Goal: Navigation & Orientation: Find specific page/section

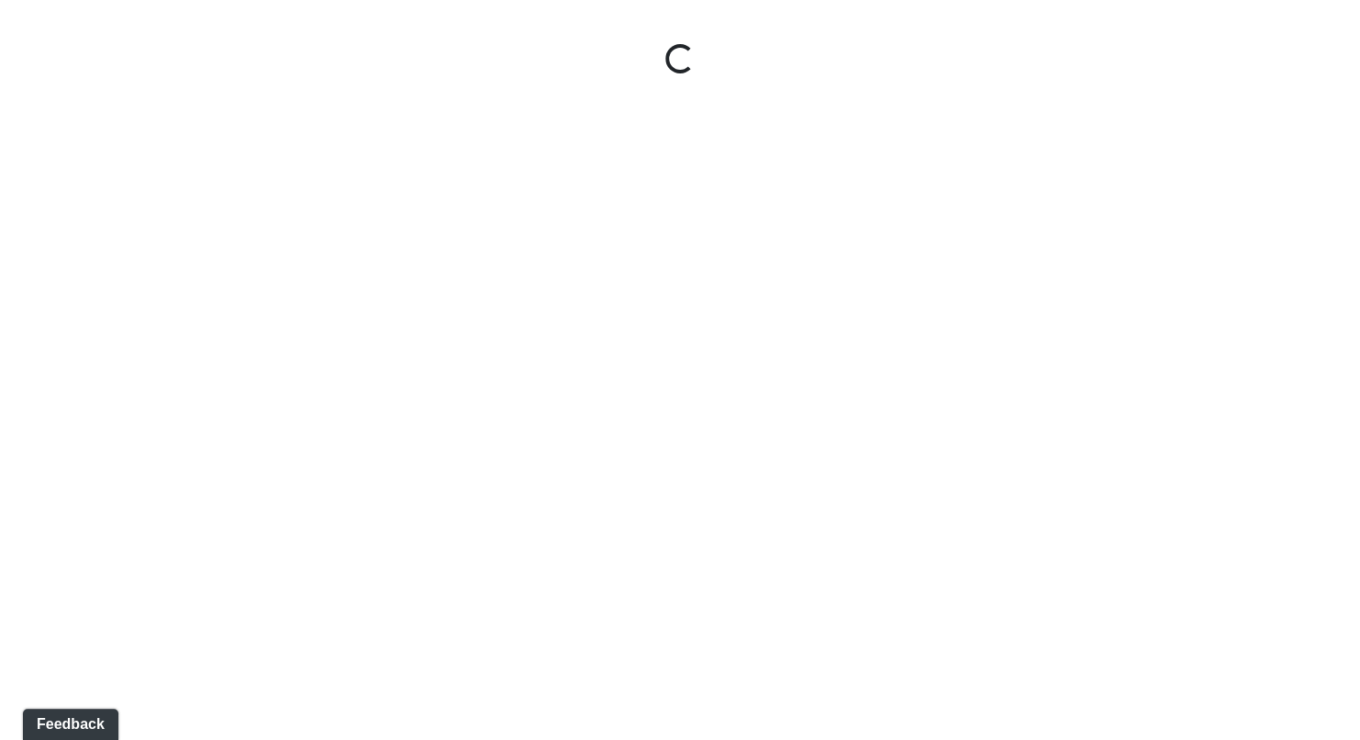
select select "1QVtRjyM1orE5pKiq1FaV1"
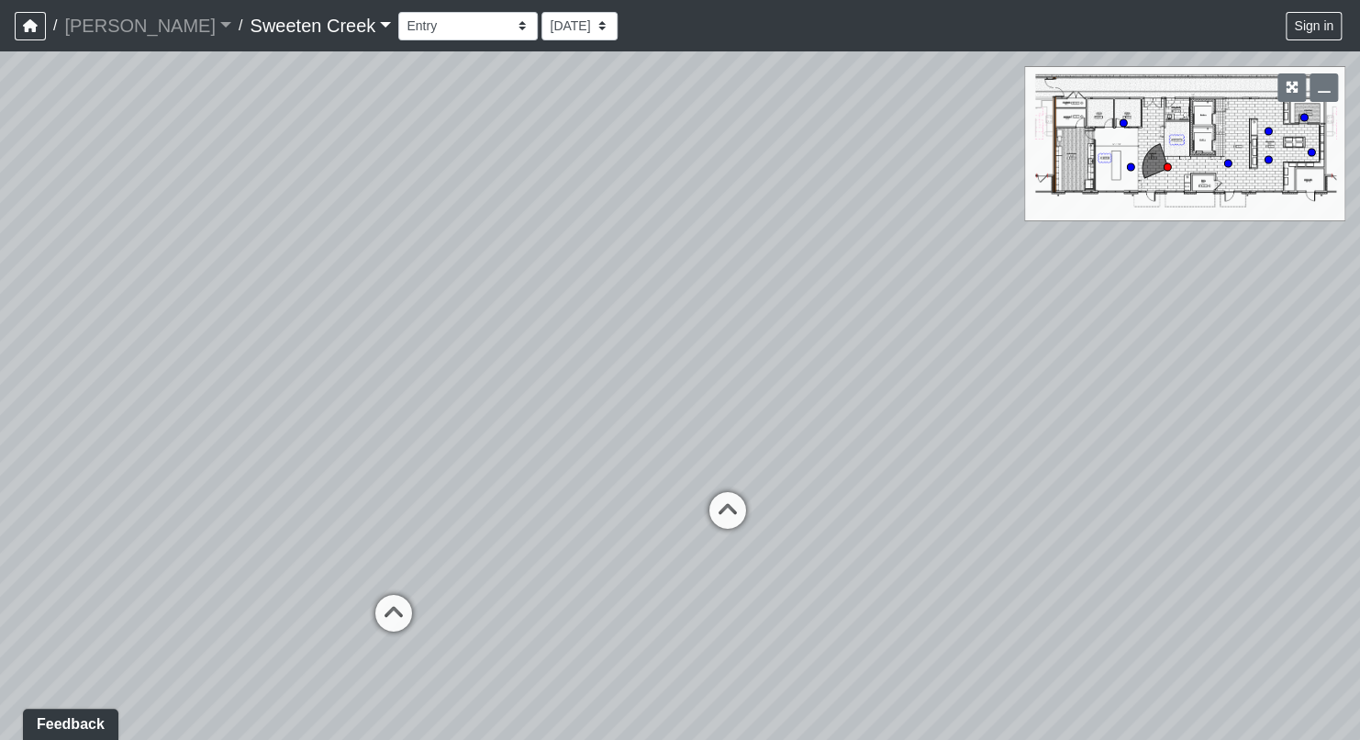
click at [974, 313] on div "Loading... Office Loading... Reception Loading... Mailroom - Elevator Lobby" at bounding box center [680, 395] width 1360 height 688
drag, startPoint x: 743, startPoint y: 334, endPoint x: -47, endPoint y: 786, distance: 910.4
click at [0, 739] on html "/ [PERSON_NAME] Loading... / Sweeten Creek Sweeten Creek Loading... [GEOGRAPHIC…" at bounding box center [680, 370] width 1360 height 740
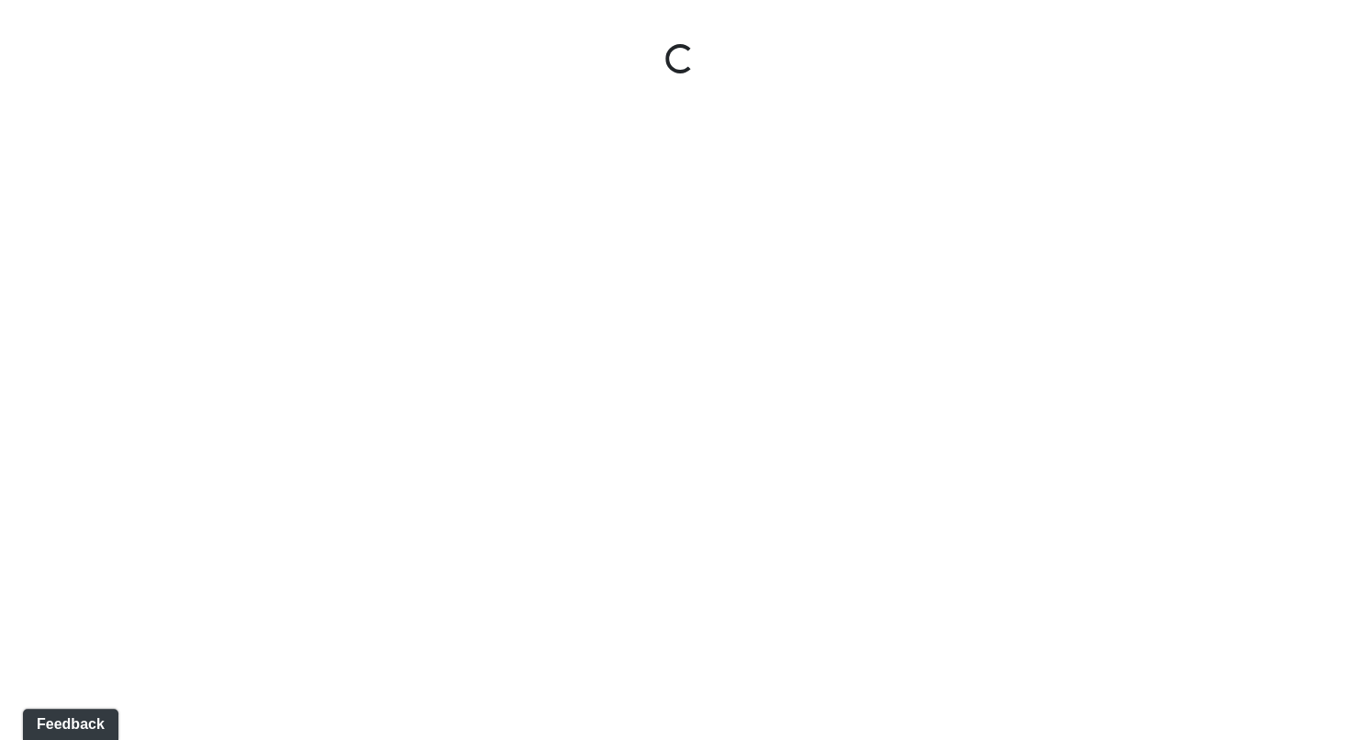
select select "1QVtRjyM1orE5pKiq1FaV1"
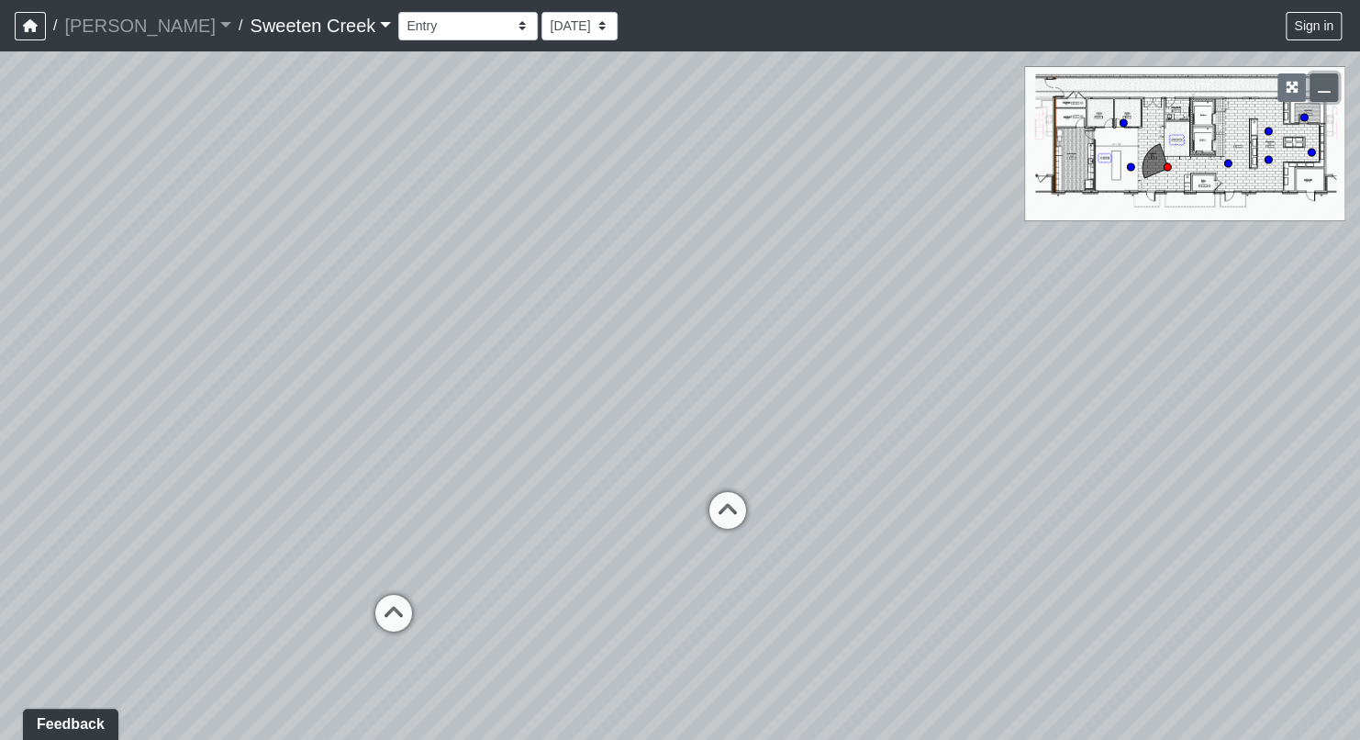
click at [1319, 89] on icon "button" at bounding box center [1324, 87] width 13 height 13
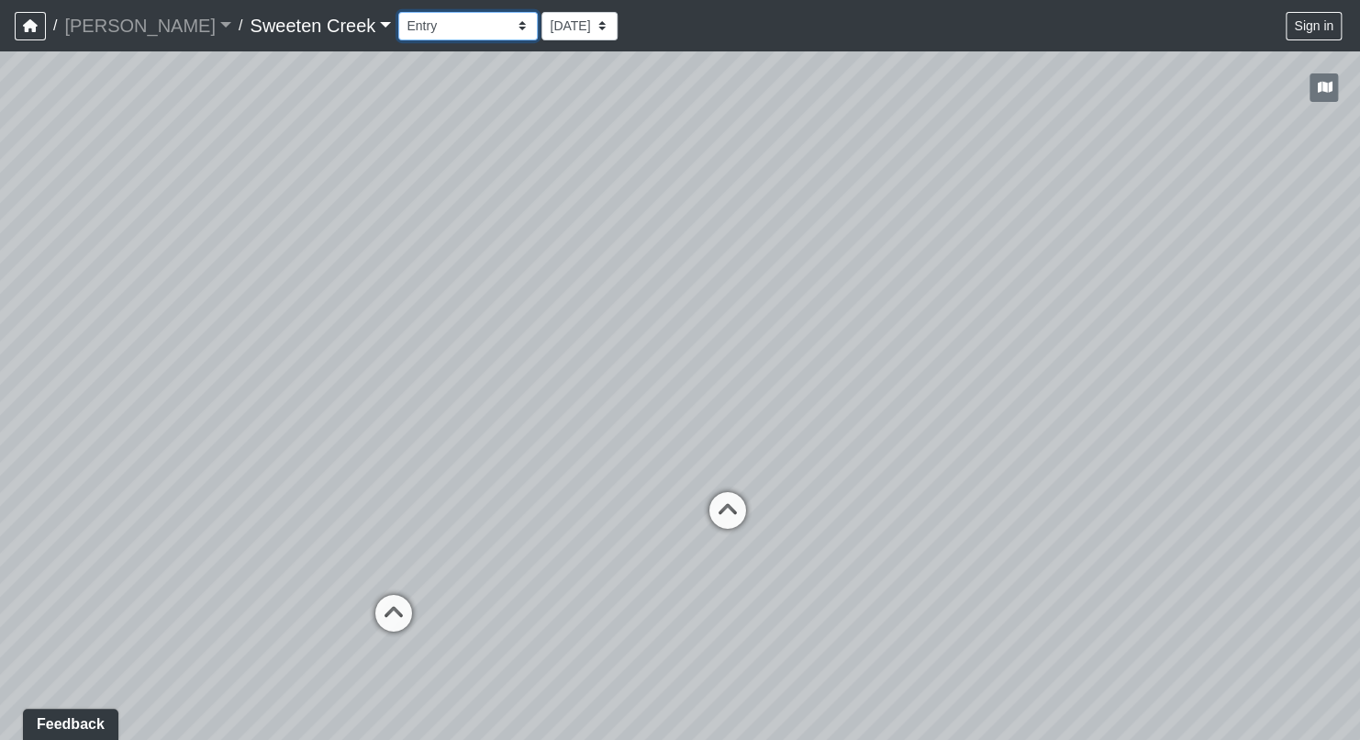
click at [443, 28] on select "Bistro Fitness - Hobby Booth Seating Counter Dining Dining 2 Elevators Elevator…" at bounding box center [467, 26] width 139 height 28
click at [398, 12] on select "Bistro Fitness - Hobby Booth Seating Counter Dining Dining 2 Elevators Elevator…" at bounding box center [467, 26] width 139 height 28
drag, startPoint x: 834, startPoint y: 442, endPoint x: 1362, endPoint y: 418, distance: 528.2
click at [1359, 418] on html "/ [PERSON_NAME] Loading... / Sweeten Creek Sweeten Creek Loading... [GEOGRAPHIC…" at bounding box center [680, 370] width 1360 height 740
drag, startPoint x: 655, startPoint y: 410, endPoint x: 895, endPoint y: 408, distance: 239.5
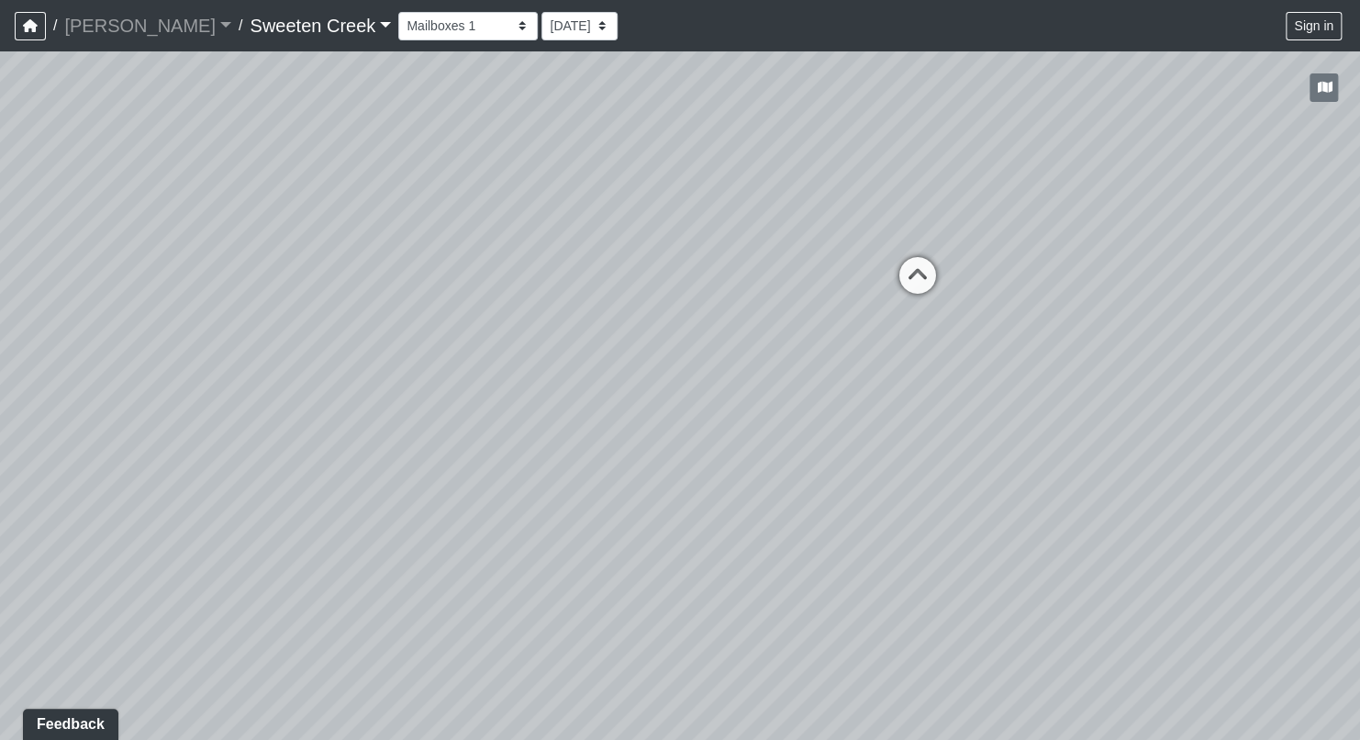
click at [895, 408] on div "Loading... Office Loading... Reception Loading... Mailroom - Elevator Lobby Loa…" at bounding box center [680, 395] width 1360 height 688
click at [922, 275] on icon at bounding box center [917, 284] width 55 height 55
drag, startPoint x: 486, startPoint y: 292, endPoint x: 822, endPoint y: 332, distance: 338.3
click at [1032, 351] on div "Loading... Office Loading... Reception Loading... Mailroom - Elevator Lobby Loa…" at bounding box center [680, 395] width 1360 height 688
drag, startPoint x: 322, startPoint y: 407, endPoint x: 1075, endPoint y: 388, distance: 752.7
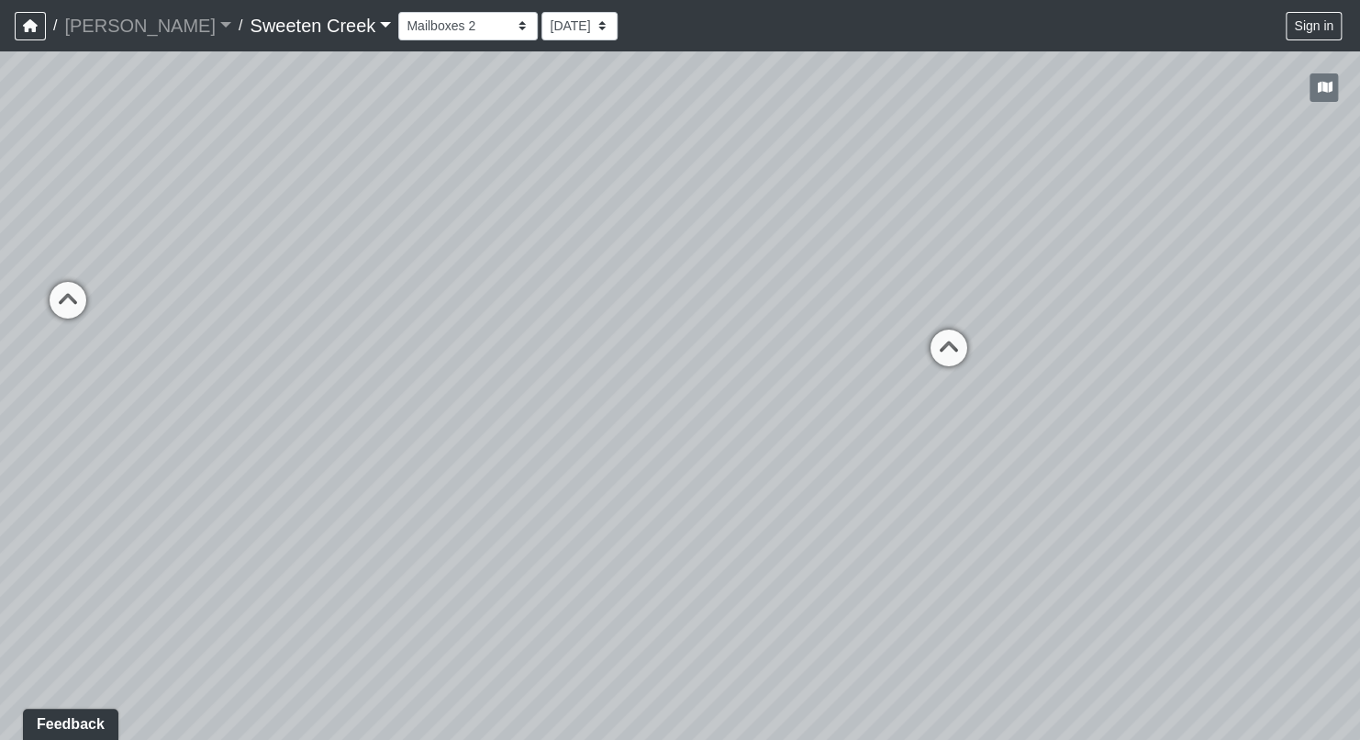
click at [1075, 388] on div "Loading... Office Loading... Reception Loading... Mailroom - Elevator Lobby Loa…" at bounding box center [680, 395] width 1360 height 688
drag, startPoint x: 295, startPoint y: 398, endPoint x: 765, endPoint y: 406, distance: 470.8
click at [765, 406] on div "Loading... Office Loading... Reception Loading... Mailroom - Elevator Lobby Loa…" at bounding box center [680, 395] width 1360 height 688
drag, startPoint x: 422, startPoint y: 404, endPoint x: 553, endPoint y: 395, distance: 131.5
click at [553, 395] on div "Loading... Office Loading... Reception Loading... Mailroom - Elevator Lobby Loa…" at bounding box center [680, 395] width 1360 height 688
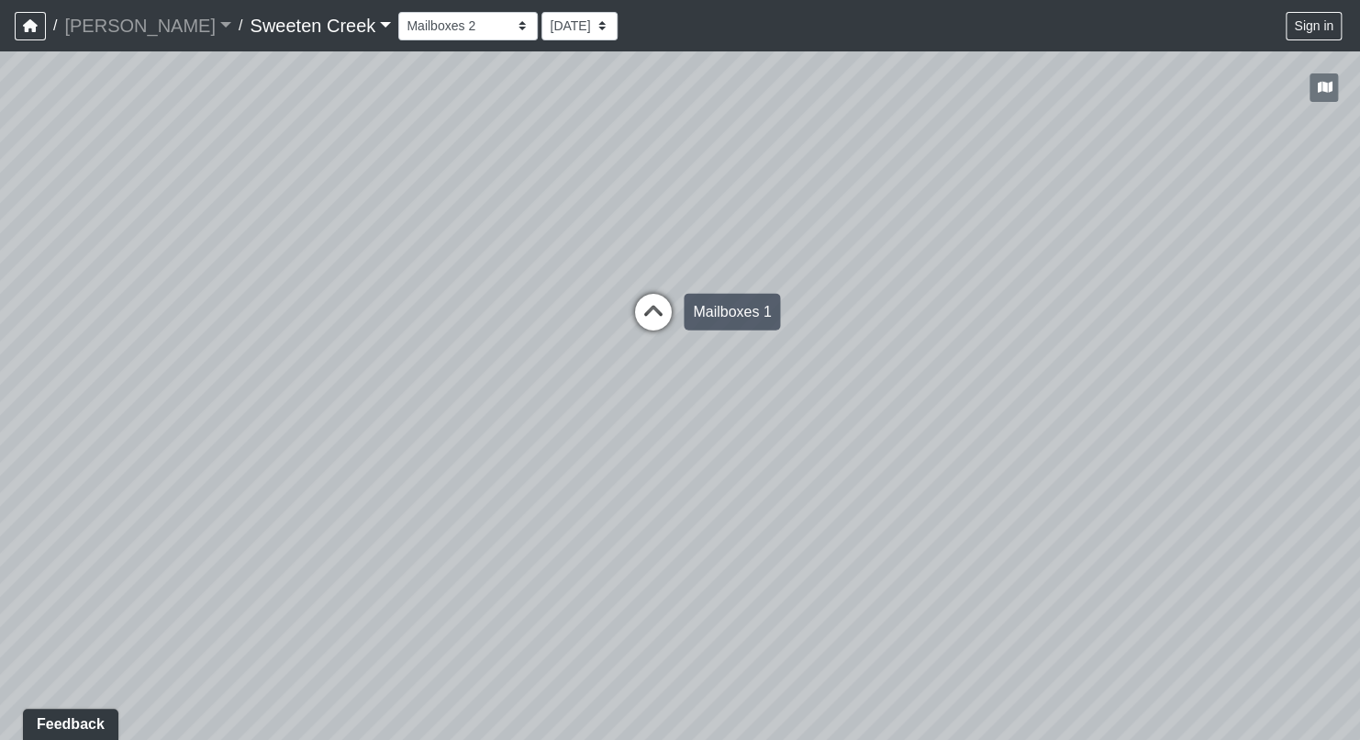
click at [654, 300] on icon at bounding box center [653, 321] width 55 height 55
drag, startPoint x: 237, startPoint y: 402, endPoint x: 682, endPoint y: 450, distance: 447.6
click at [682, 450] on div "Loading... Office Loading... Reception Loading... Mailroom - Elevator Lobby Loa…" at bounding box center [680, 395] width 1360 height 688
click at [437, 24] on select "Bistro Fitness - Hobby Booth Seating Counter Dining Dining 2 Elevators Elevator…" at bounding box center [467, 26] width 139 height 28
click at [398, 12] on select "Bistro Fitness - Hobby Booth Seating Counter Dining Dining 2 Elevators Elevator…" at bounding box center [467, 26] width 139 height 28
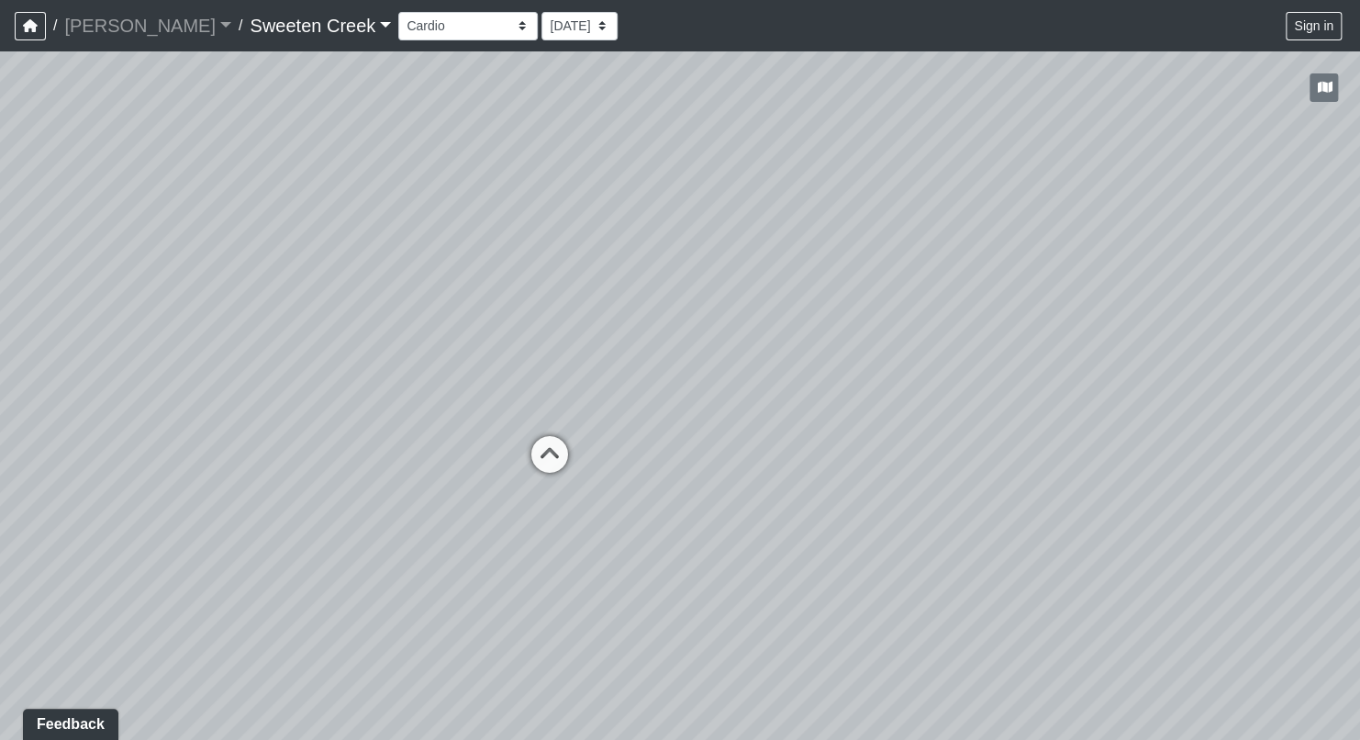
drag, startPoint x: 500, startPoint y: 395, endPoint x: 845, endPoint y: 382, distance: 345.3
click at [845, 382] on div "Loading... Office Loading... Reception Loading... Mailroom - Elevator Lobby Loa…" at bounding box center [680, 395] width 1360 height 688
drag, startPoint x: 696, startPoint y: 511, endPoint x: 206, endPoint y: 454, distance: 493.3
click at [206, 454] on div "Loading... Office Loading... Reception Loading... Mailroom - Elevator Lobby Loa…" at bounding box center [680, 395] width 1360 height 688
drag, startPoint x: 735, startPoint y: 473, endPoint x: 241, endPoint y: 420, distance: 496.5
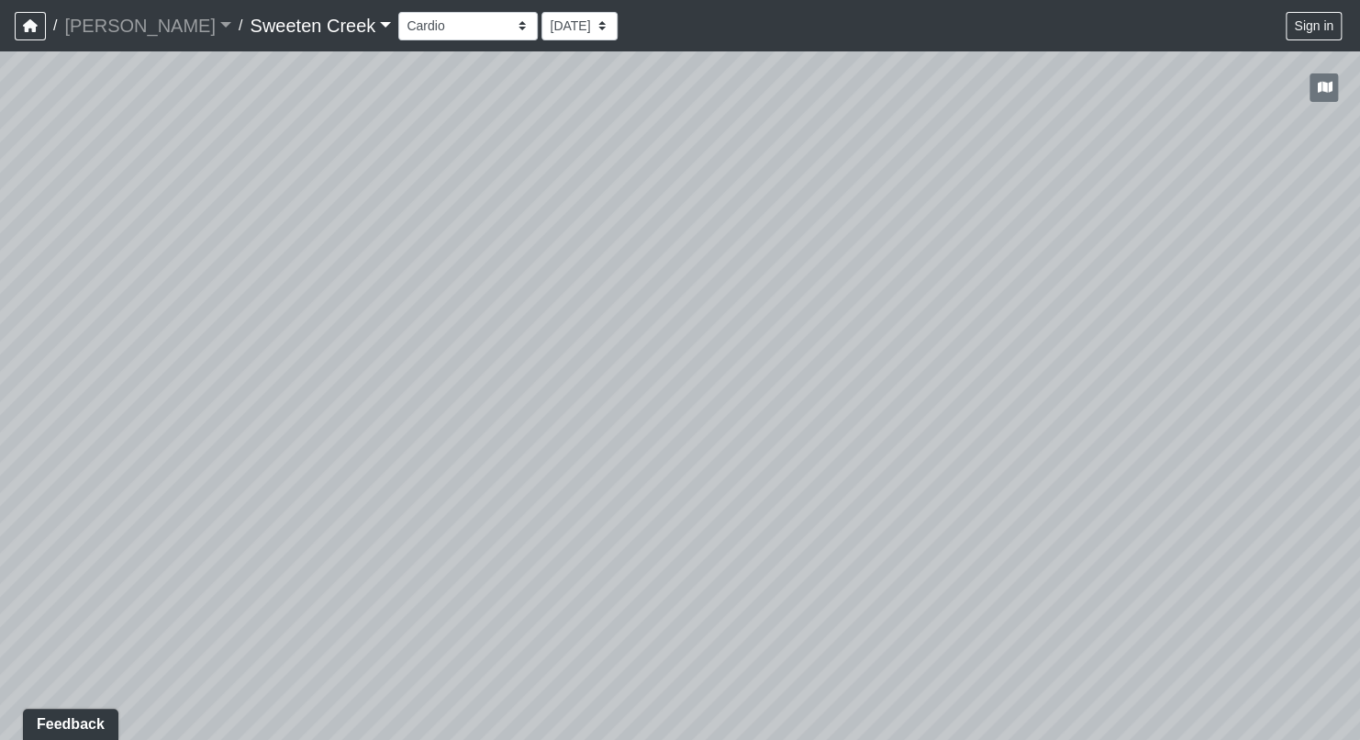
click at [241, 420] on div "Loading... Office Loading... Reception Loading... Mailroom - Elevator Lobby Loa…" at bounding box center [680, 395] width 1360 height 688
drag, startPoint x: 753, startPoint y: 430, endPoint x: 364, endPoint y: 443, distance: 389.3
click at [364, 443] on div "Loading... Office Loading... Reception Loading... Mailroom - Elevator Lobby Loa…" at bounding box center [680, 395] width 1360 height 688
click at [994, 433] on icon at bounding box center [993, 437] width 55 height 55
click at [957, 539] on icon at bounding box center [967, 561] width 55 height 55
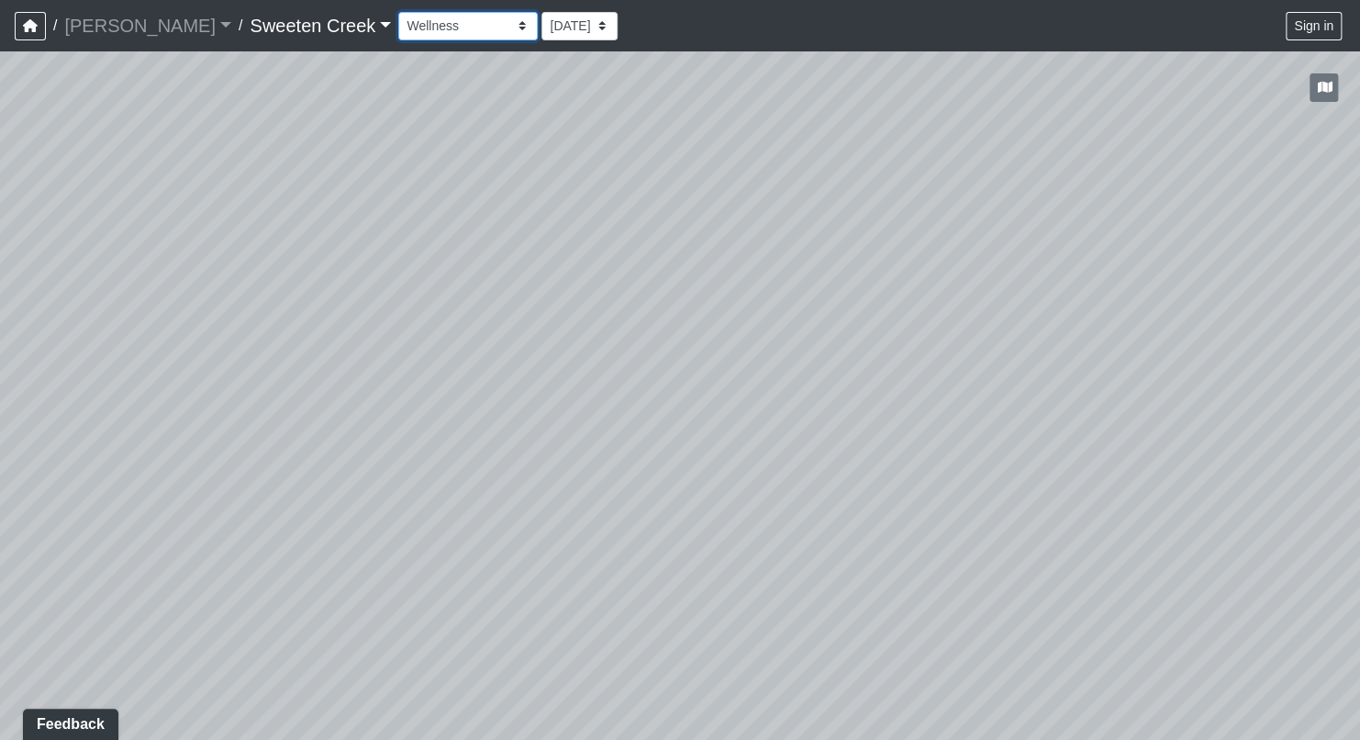
click at [445, 28] on select "Bistro Fitness - Hobby Booth Seating Counter Dining Dining 2 Elevators Elevator…" at bounding box center [467, 26] width 139 height 28
click at [398, 12] on select "Bistro Fitness - Hobby Booth Seating Counter Dining Dining 2 Elevators Elevator…" at bounding box center [467, 26] width 139 height 28
drag, startPoint x: 446, startPoint y: 590, endPoint x: 815, endPoint y: 462, distance: 390.6
click at [815, 462] on div "Loading... Office Loading... Reception Loading... Mailroom - Elevator Lobby Loa…" at bounding box center [680, 395] width 1360 height 688
drag, startPoint x: 926, startPoint y: 299, endPoint x: 1282, endPoint y: 195, distance: 371.1
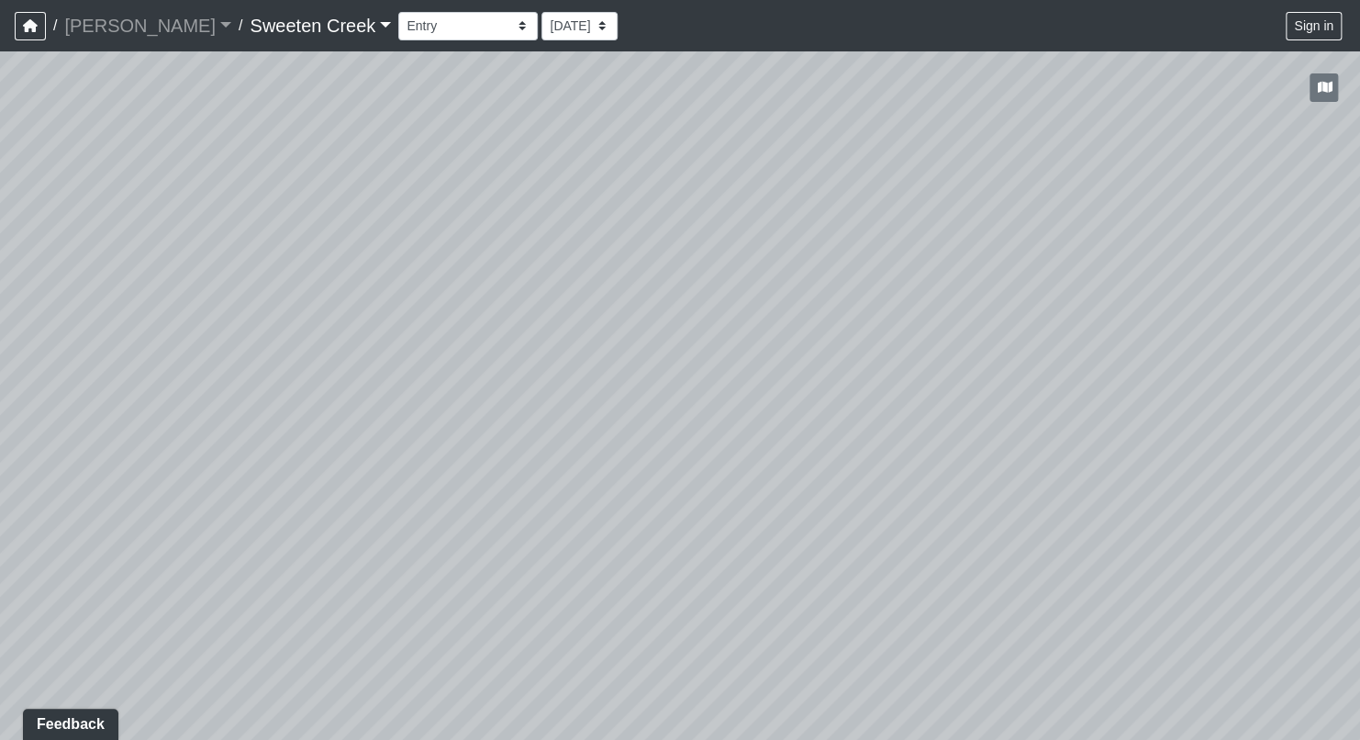
click at [1282, 195] on div "Loading... Office Loading... Reception Loading... Mailroom - Elevator Lobby Loa…" at bounding box center [680, 395] width 1360 height 688
drag, startPoint x: 482, startPoint y: 418, endPoint x: 572, endPoint y: 369, distance: 102.2
click at [997, 406] on div "Loading... Office Loading... Reception Loading... Mailroom - Elevator Lobby Loa…" at bounding box center [680, 395] width 1360 height 688
drag, startPoint x: 1221, startPoint y: 437, endPoint x: 680, endPoint y: 387, distance: 543.7
click at [680, 387] on div "Loading... Office Loading... Reception Loading... Mailroom - Elevator Lobby Loa…" at bounding box center [680, 395] width 1360 height 688
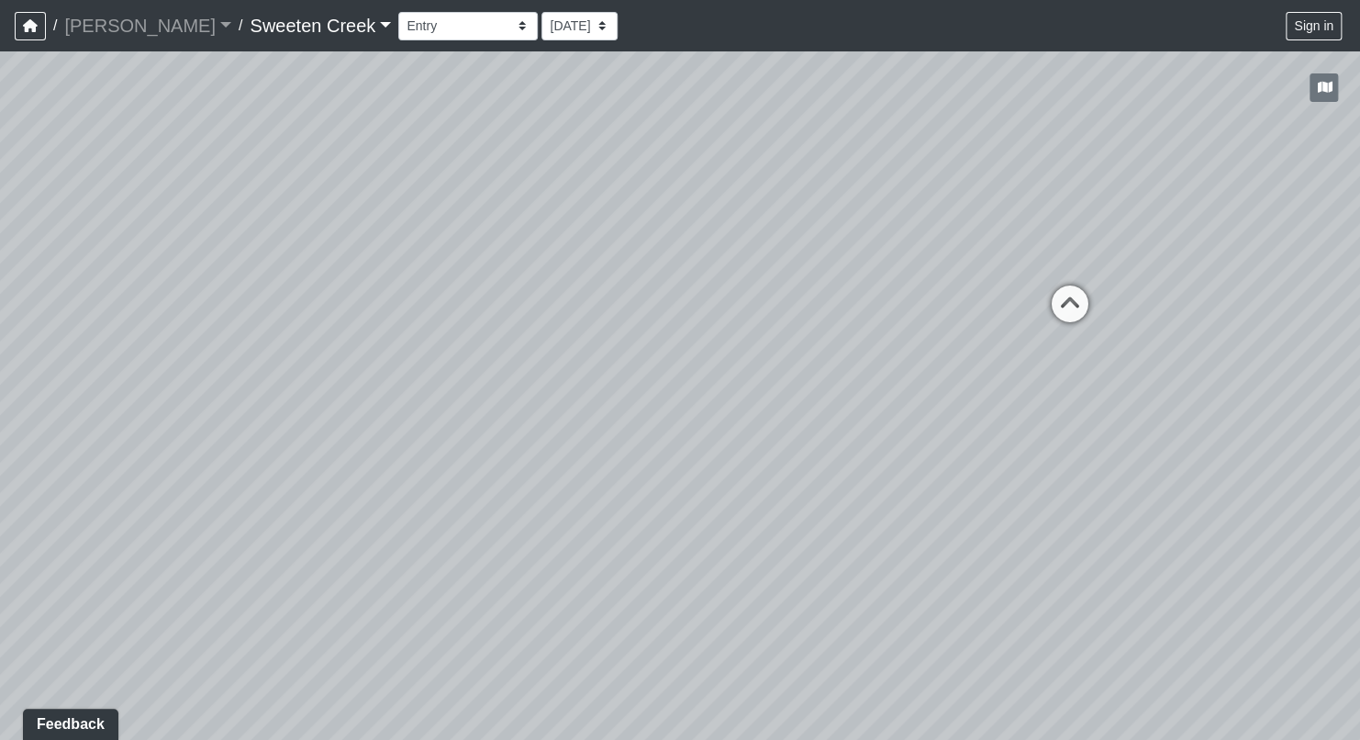
drag, startPoint x: 1134, startPoint y: 211, endPoint x: 865, endPoint y: 282, distance: 278.0
click at [865, 282] on div "Loading... Office Loading... Reception Loading... Mailroom - Elevator Lobby Loa…" at bounding box center [680, 395] width 1360 height 688
click at [1065, 290] on icon at bounding box center [1068, 312] width 55 height 55
drag, startPoint x: 1012, startPoint y: 365, endPoint x: 857, endPoint y: 409, distance: 161.2
click at [857, 409] on div "Loading... Office Loading... Reception Loading... Mailroom - Elevator Lobby Loa…" at bounding box center [680, 395] width 1360 height 688
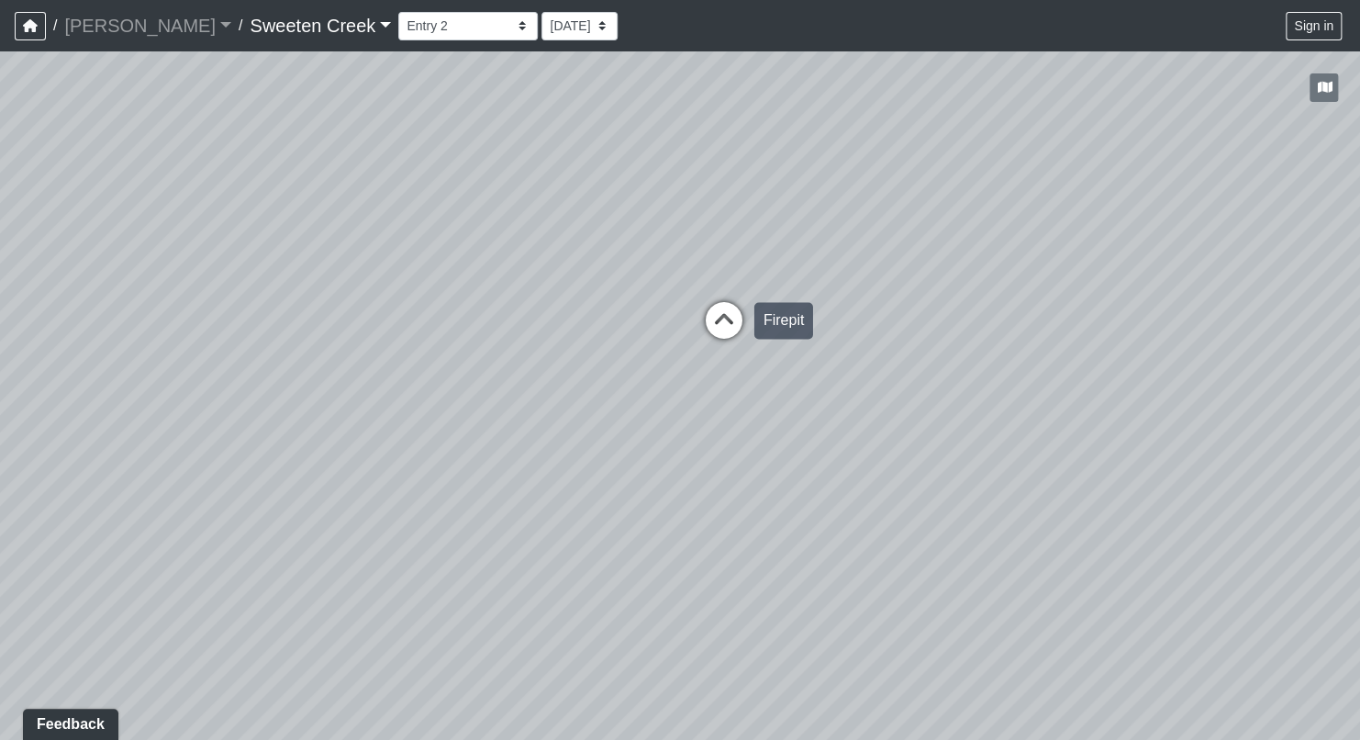
click at [725, 322] on icon at bounding box center [723, 329] width 55 height 55
drag, startPoint x: 1078, startPoint y: 446, endPoint x: 362, endPoint y: 406, distance: 717.8
click at [362, 406] on div "Loading... Office Loading... Reception Loading... Mailroom - Elevator Lobby Loa…" at bounding box center [680, 395] width 1360 height 688
click at [166, 445] on icon at bounding box center [173, 462] width 55 height 55
click at [295, 277] on icon at bounding box center [299, 286] width 55 height 55
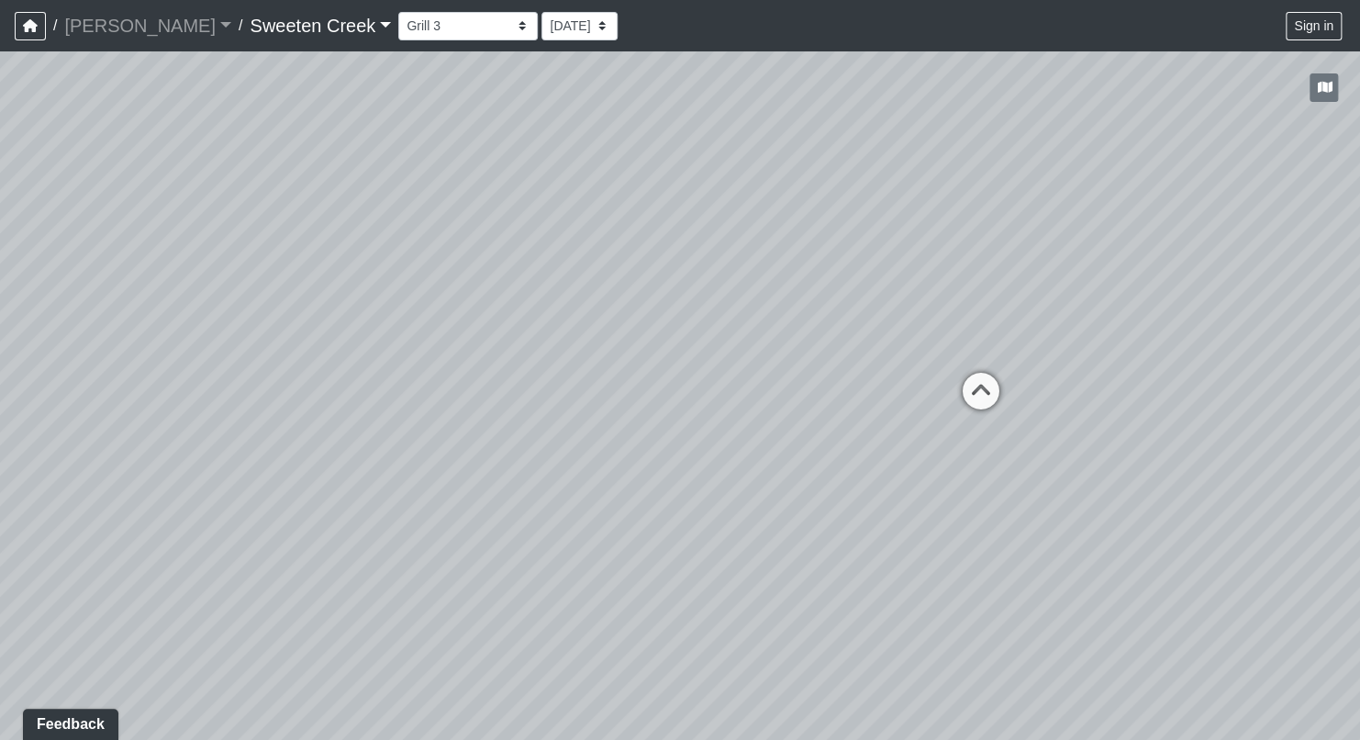
drag, startPoint x: 555, startPoint y: 373, endPoint x: 301, endPoint y: 376, distance: 254.2
click at [301, 376] on div "Loading... Office Loading... Reception Loading... Mailroom - Elevator Lobby Loa…" at bounding box center [680, 395] width 1360 height 688
drag, startPoint x: 956, startPoint y: 400, endPoint x: 1081, endPoint y: 374, distance: 127.4
click at [712, 369] on div "Loading... Office Loading... Reception Loading... Mailroom - Elevator Lobby Loa…" at bounding box center [680, 395] width 1360 height 688
drag, startPoint x: 1161, startPoint y: 389, endPoint x: 607, endPoint y: 354, distance: 555.3
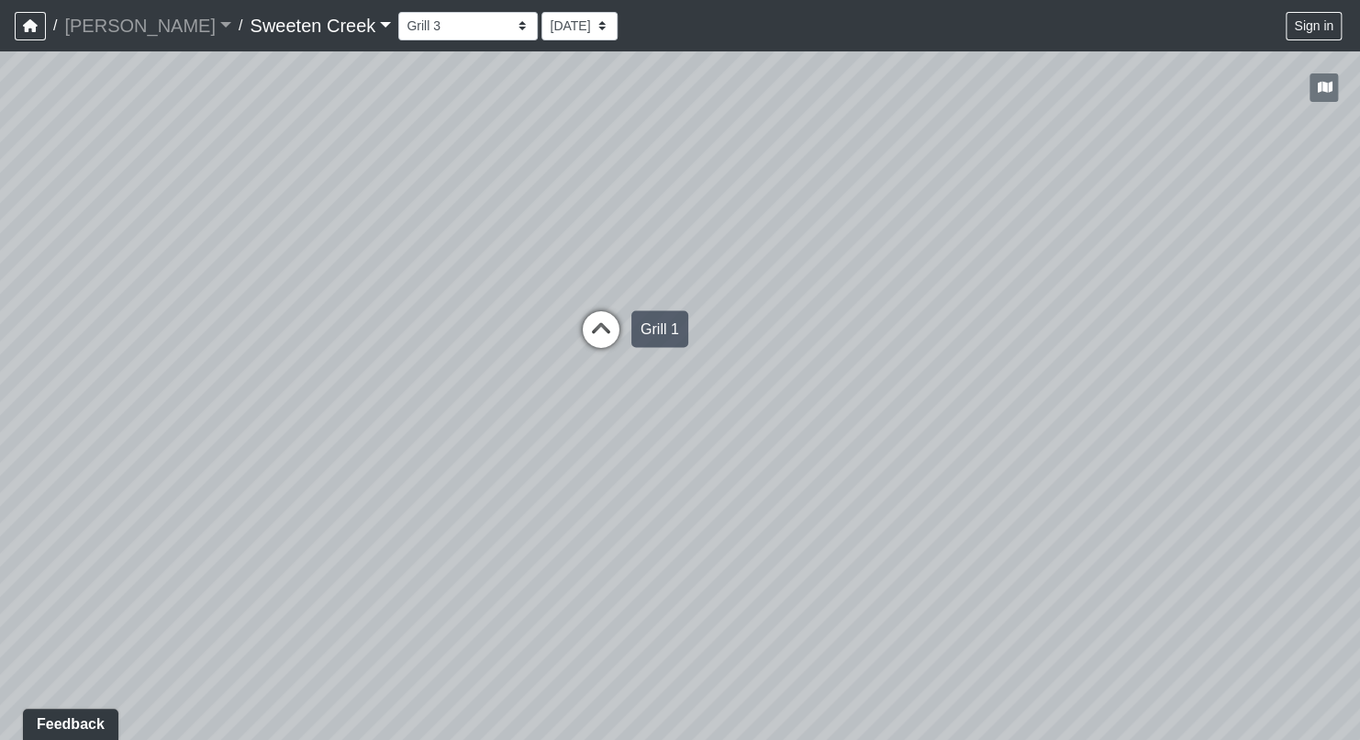
click at [607, 354] on div "Loading... Office Loading... Reception Loading... Mailroom - Elevator Lobby Loa…" at bounding box center [680, 395] width 1360 height 688
drag, startPoint x: 997, startPoint y: 325, endPoint x: 309, endPoint y: 380, distance: 689.5
click at [306, 382] on div "Loading... Office Loading... Reception Loading... Mailroom - Elevator Lobby Loa…" at bounding box center [680, 395] width 1360 height 688
click at [861, 307] on icon at bounding box center [872, 319] width 55 height 55
drag, startPoint x: 1003, startPoint y: 329, endPoint x: 345, endPoint y: 373, distance: 659.5
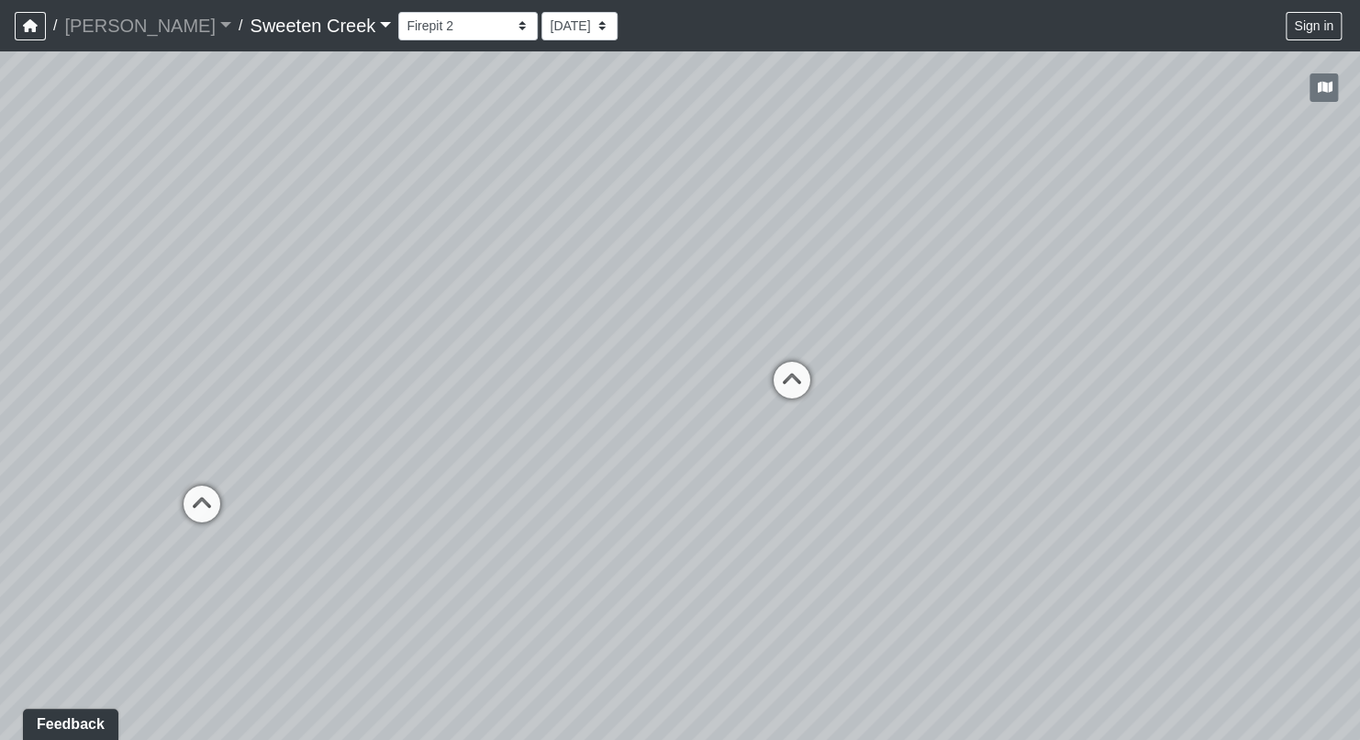
click at [345, 373] on div "Loading... Office Loading... Reception Loading... Mailroom - Elevator Lobby Loa…" at bounding box center [680, 395] width 1360 height 688
click at [195, 499] on icon at bounding box center [201, 512] width 55 height 55
click at [148, 392] on icon at bounding box center [139, 400] width 55 height 55
click at [376, 374] on icon at bounding box center [384, 391] width 55 height 55
click at [439, 327] on icon at bounding box center [434, 334] width 55 height 55
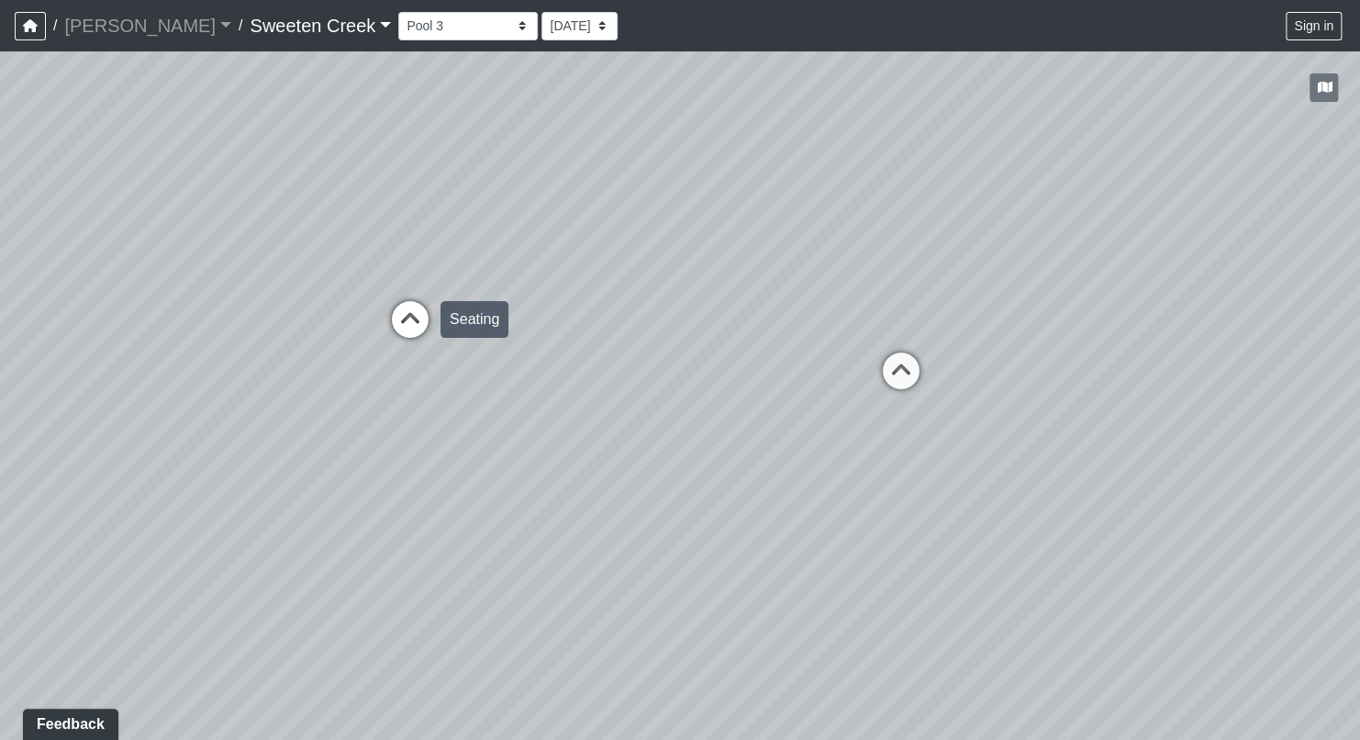
click at [407, 313] on icon at bounding box center [410, 328] width 55 height 55
drag, startPoint x: 519, startPoint y: 380, endPoint x: 462, endPoint y: 395, distance: 59.0
click at [462, 395] on div "Loading... Office Loading... Reception Loading... Mailroom - Elevator Lobby Loa…" at bounding box center [680, 395] width 1360 height 688
drag, startPoint x: 992, startPoint y: 523, endPoint x: 785, endPoint y: 490, distance: 209.1
click at [779, 494] on div "Loading... Office Loading... Reception Loading... Mailroom - Elevator Lobby Loa…" at bounding box center [680, 395] width 1360 height 688
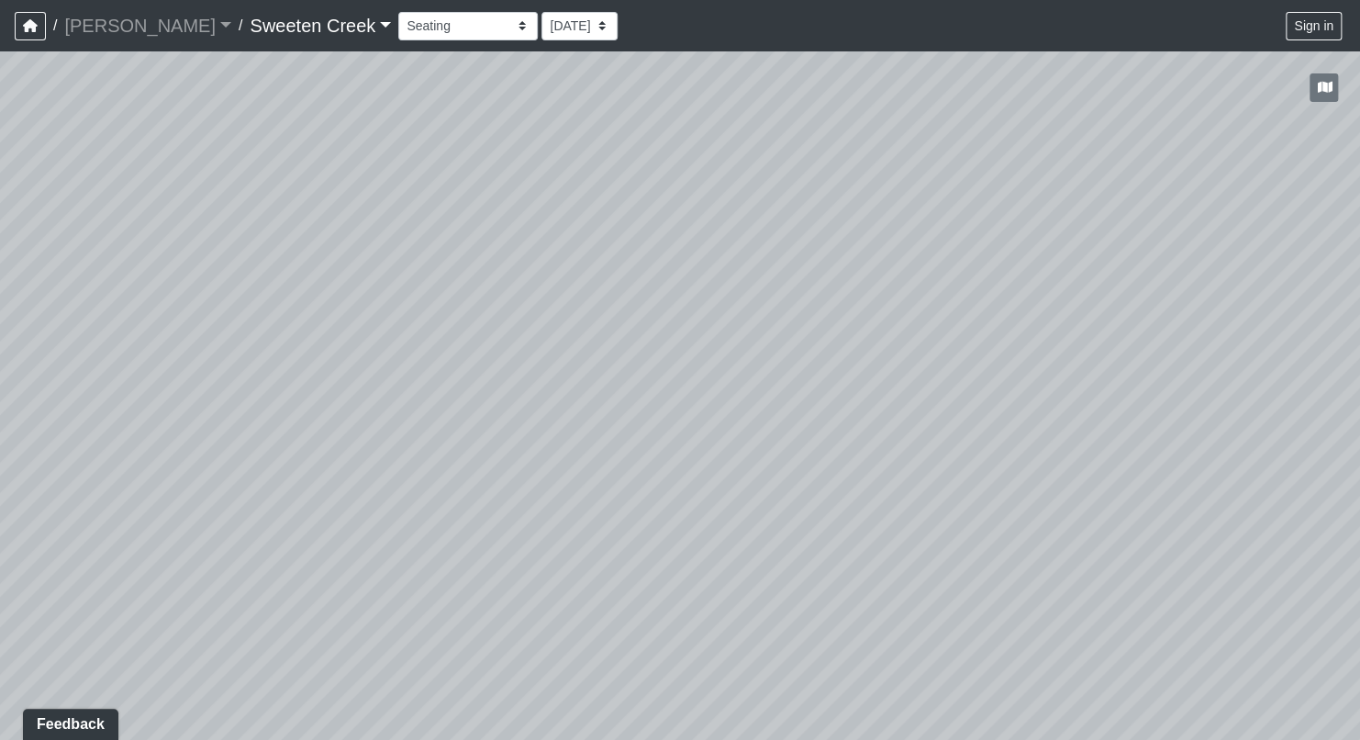
drag, startPoint x: 507, startPoint y: 387, endPoint x: 1018, endPoint y: 494, distance: 521.2
click at [1355, 498] on div "Loading... Office Loading... Reception Loading... Mailroom - Elevator Lobby Loa…" at bounding box center [680, 395] width 1360 height 688
drag, startPoint x: 372, startPoint y: 562, endPoint x: 172, endPoint y: 556, distance: 200.1
click at [172, 556] on div "Loading... Office Loading... Reception Loading... Mailroom - Elevator Lobby Loa…" at bounding box center [680, 395] width 1360 height 688
click at [435, 24] on select "Bistro Fitness - Hobby Booth Seating Counter Dining Dining 2 Elevators Elevator…" at bounding box center [467, 26] width 139 height 28
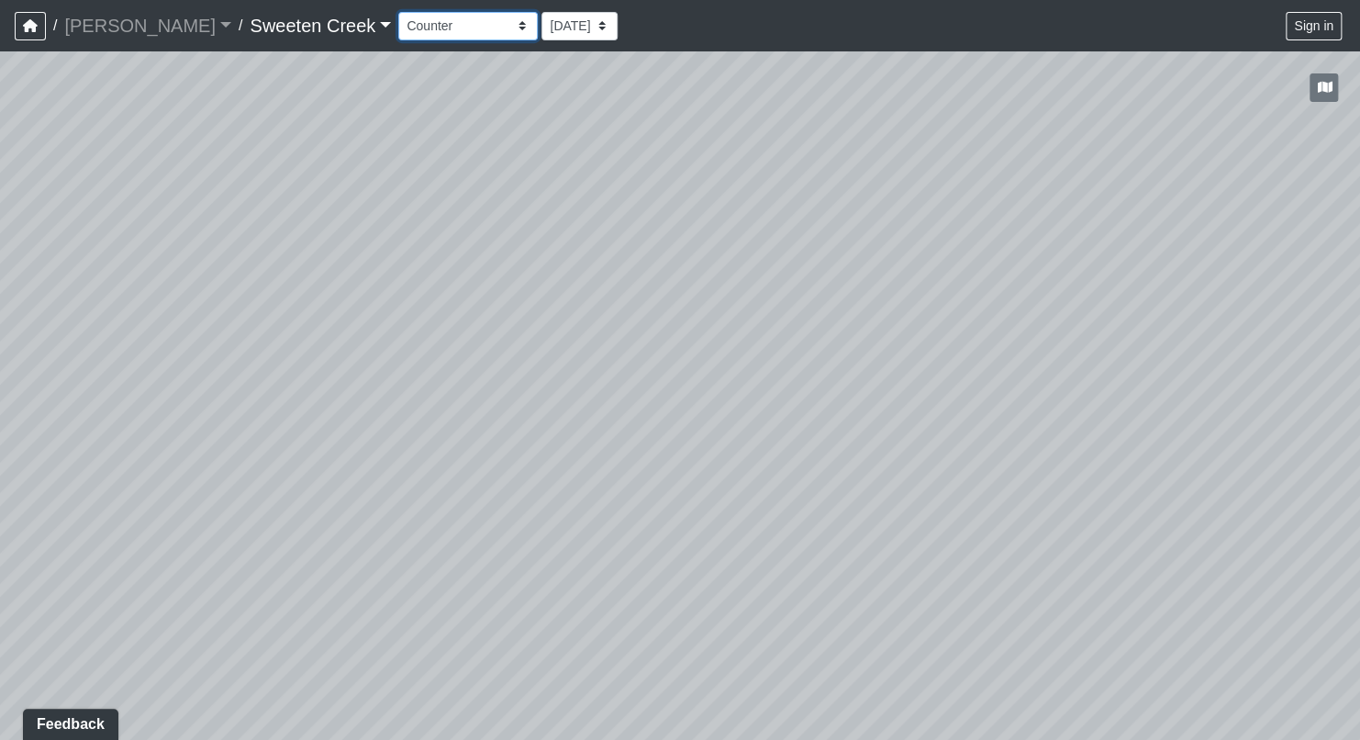
click at [398, 12] on select "Bistro Fitness - Hobby Booth Seating Counter Dining Dining 2 Elevators Elevator…" at bounding box center [467, 26] width 139 height 28
drag, startPoint x: 623, startPoint y: 530, endPoint x: 994, endPoint y: 440, distance: 381.5
click at [994, 440] on div "Loading... Office Loading... Reception Loading... Mailroom - Elevator Lobby Loa…" at bounding box center [680, 395] width 1360 height 688
drag, startPoint x: 353, startPoint y: 466, endPoint x: 669, endPoint y: 384, distance: 326.3
click at [669, 384] on div "Loading... Office Loading... Reception Loading... Mailroom - Elevator Lobby Loa…" at bounding box center [680, 395] width 1360 height 688
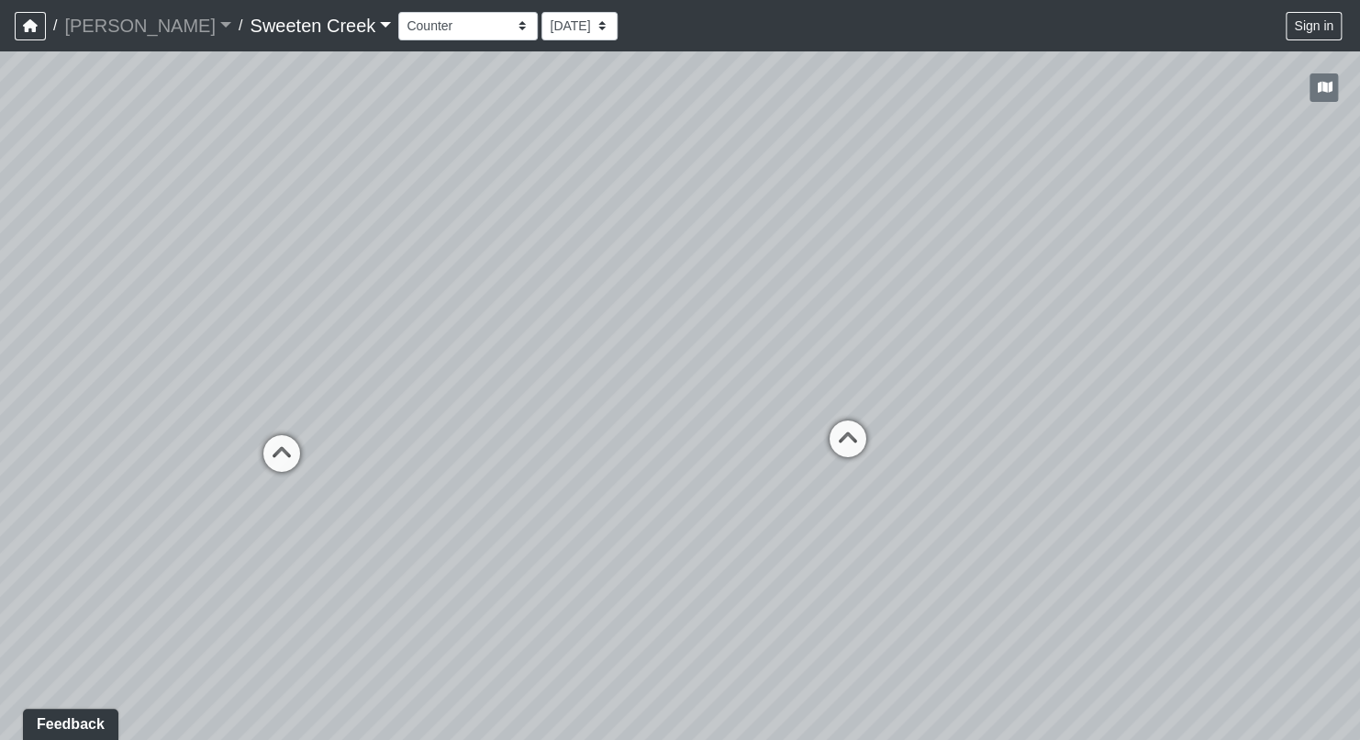
drag, startPoint x: 271, startPoint y: 485, endPoint x: 500, endPoint y: 445, distance: 232.9
click at [500, 445] on div "Loading... Office Loading... Reception Loading... Mailroom - Elevator Lobby Loa…" at bounding box center [680, 395] width 1360 height 688
drag, startPoint x: 420, startPoint y: 490, endPoint x: 816, endPoint y: 423, distance: 401.1
click at [816, 423] on div "Loading... Office Loading... Reception Loading... Mailroom - Elevator Lobby Loa…" at bounding box center [680, 395] width 1360 height 688
drag, startPoint x: 572, startPoint y: 462, endPoint x: 596, endPoint y: 556, distance: 97.5
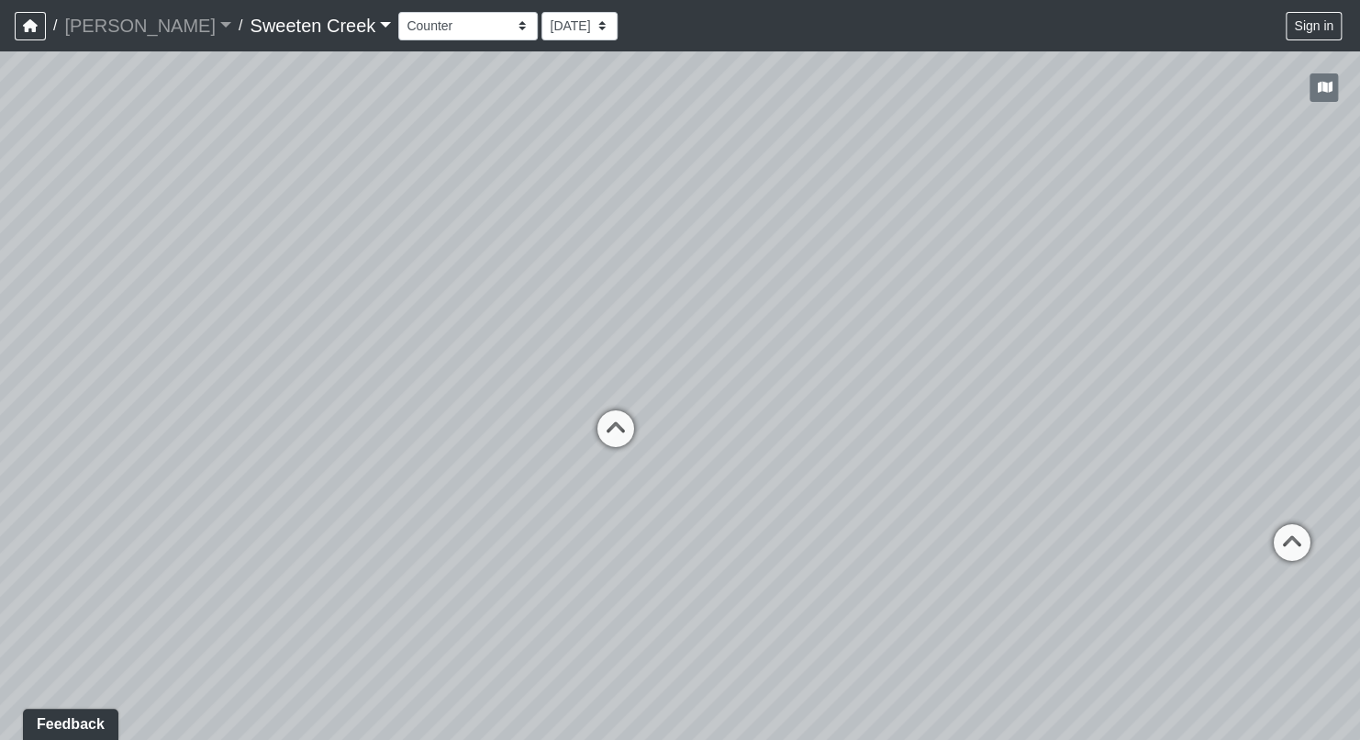
click at [596, 556] on div "Loading... Office Loading... Reception Loading... Mailroom - Elevator Lobby Loa…" at bounding box center [680, 395] width 1360 height 688
drag, startPoint x: 726, startPoint y: 559, endPoint x: 30, endPoint y: 525, distance: 696.4
click at [30, 525] on div "Loading... Office Loading... Reception Loading... Mailroom - Elevator Lobby Loa…" at bounding box center [680, 395] width 1360 height 688
drag, startPoint x: 742, startPoint y: 450, endPoint x: 309, endPoint y: 497, distance: 435.7
click at [309, 497] on div "Loading... Office Loading... Reception Loading... Mailroom - Elevator Lobby Loa…" at bounding box center [680, 395] width 1360 height 688
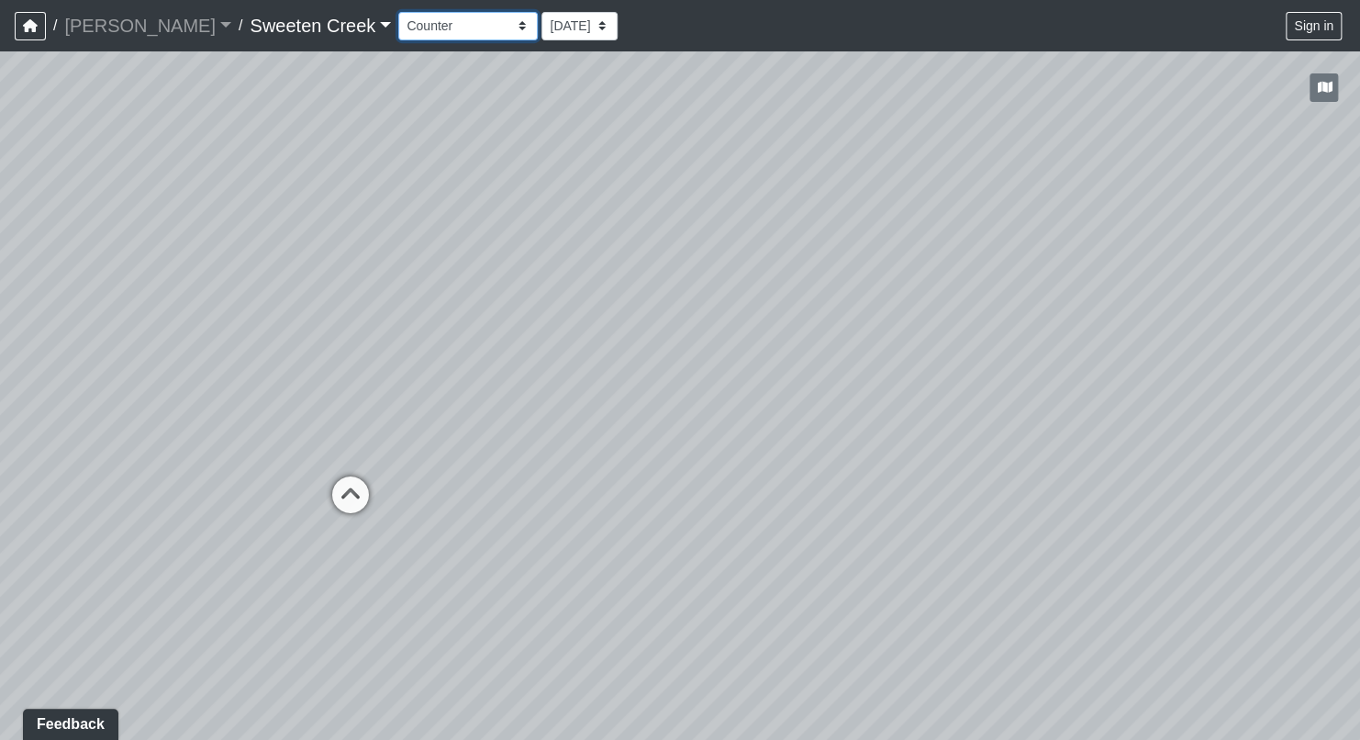
click at [431, 28] on select "Bistro Fitness - Hobby Booth Seating Counter Dining Dining 2 Elevators Elevator…" at bounding box center [467, 26] width 139 height 28
click at [398, 12] on select "Bistro Fitness - Hobby Booth Seating Counter Dining Dining 2 Elevators Elevator…" at bounding box center [467, 26] width 139 height 28
click at [1007, 499] on div "Loading... Office Loading... Reception Loading... Mailroom - Elevator Lobby Loa…" at bounding box center [680, 395] width 1360 height 688
drag, startPoint x: 892, startPoint y: 559, endPoint x: 427, endPoint y: 451, distance: 477.7
click at [427, 451] on div "Loading... Office Loading... Reception Loading... Mailroom - Elevator Lobby Loa…" at bounding box center [680, 395] width 1360 height 688
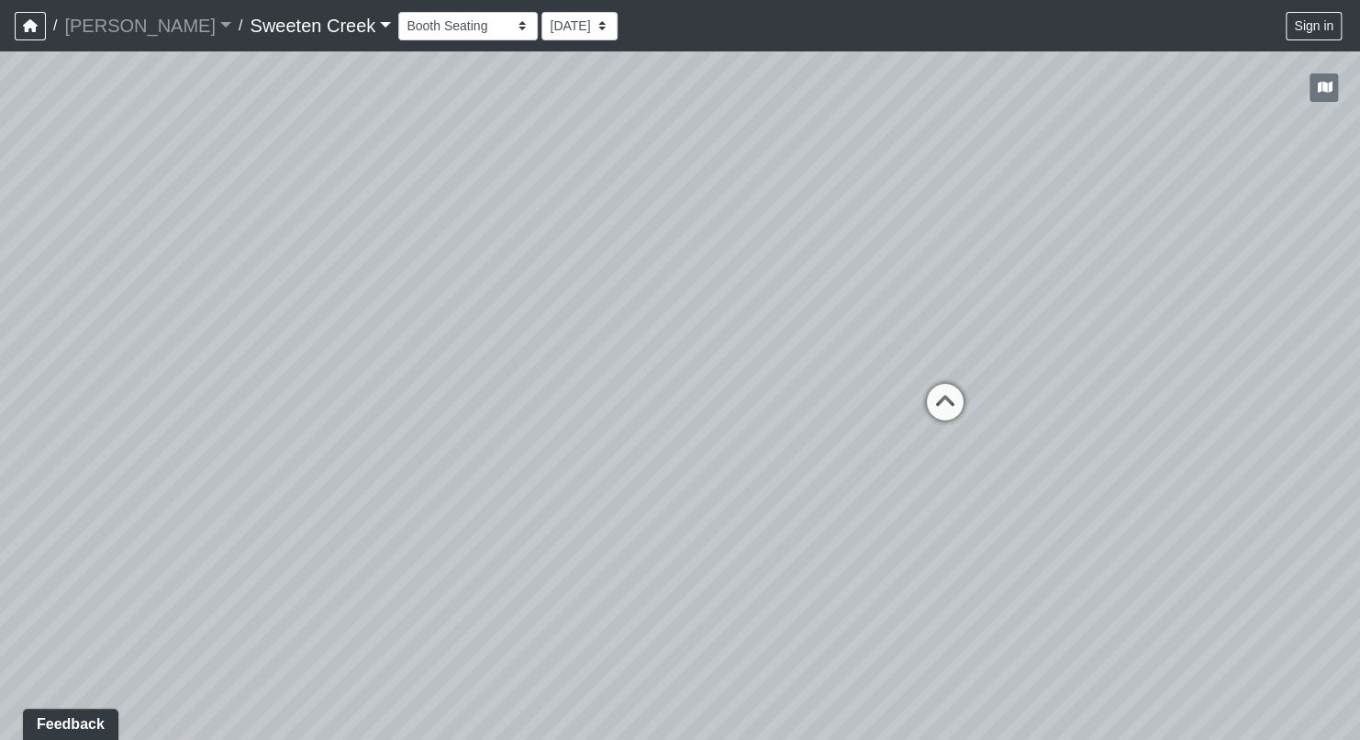
drag, startPoint x: 1064, startPoint y: 518, endPoint x: 746, endPoint y: 454, distance: 323.9
click at [641, 416] on div "Loading... Office Loading... Reception Loading... Mailroom - Elevator Lobby Loa…" at bounding box center [680, 395] width 1360 height 688
drag, startPoint x: 858, startPoint y: 485, endPoint x: 303, endPoint y: 522, distance: 556.4
click at [291, 523] on div "Loading... Office Loading... Reception Loading... Mailroom - Elevator Lobby Loa…" at bounding box center [680, 395] width 1360 height 688
drag, startPoint x: 1006, startPoint y: 517, endPoint x: 804, endPoint y: 470, distance: 207.2
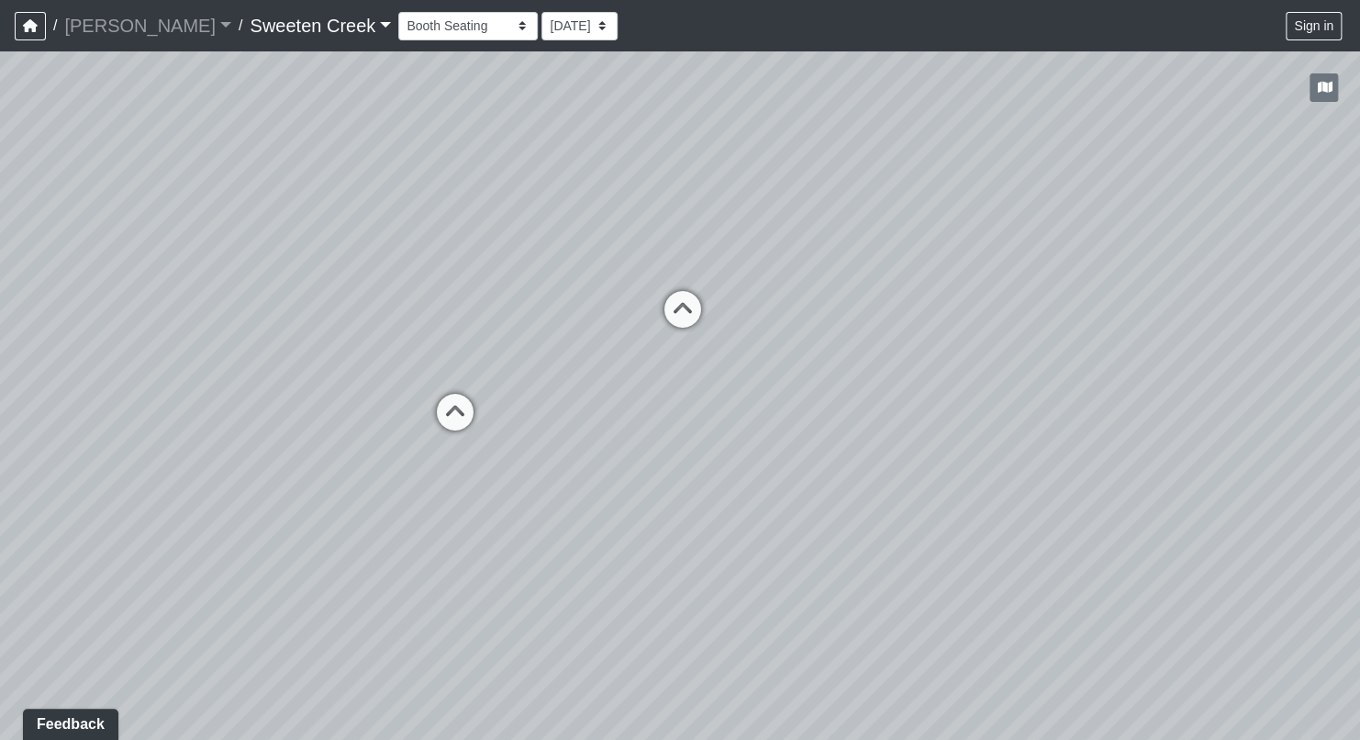
click at [835, 499] on div "Loading... Office Loading... Reception Loading... Mailroom - Elevator Lobby Loa…" at bounding box center [680, 395] width 1360 height 688
drag, startPoint x: 901, startPoint y: 532, endPoint x: 209, endPoint y: 587, distance: 694.1
click at [209, 587] on div "Loading... Office Loading... Reception Loading... Mailroom - Elevator Lobby Loa…" at bounding box center [680, 395] width 1360 height 688
drag, startPoint x: 1090, startPoint y: 484, endPoint x: 1043, endPoint y: 484, distance: 46.8
click at [957, 514] on div "Loading... Office Loading... Reception Loading... Mailroom - Elevator Lobby Loa…" at bounding box center [680, 395] width 1360 height 688
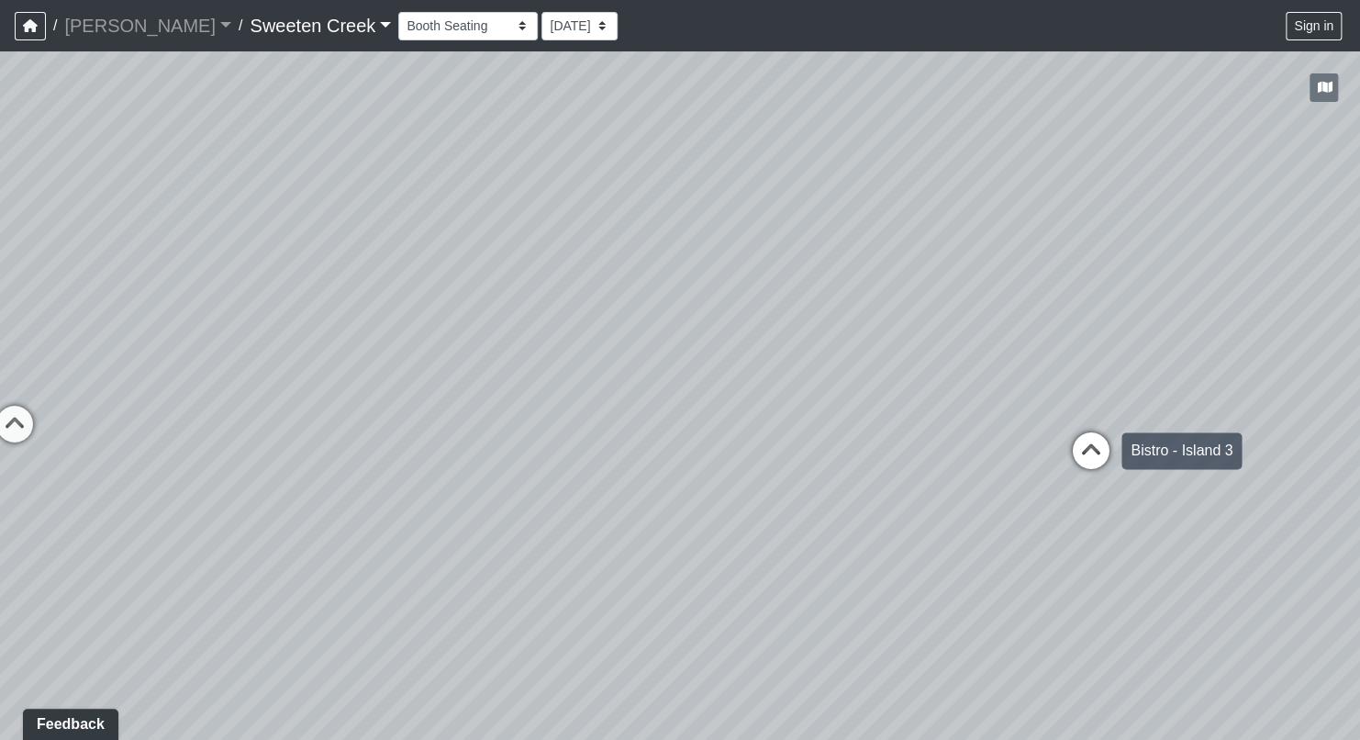
click at [1078, 447] on icon at bounding box center [1091, 459] width 55 height 55
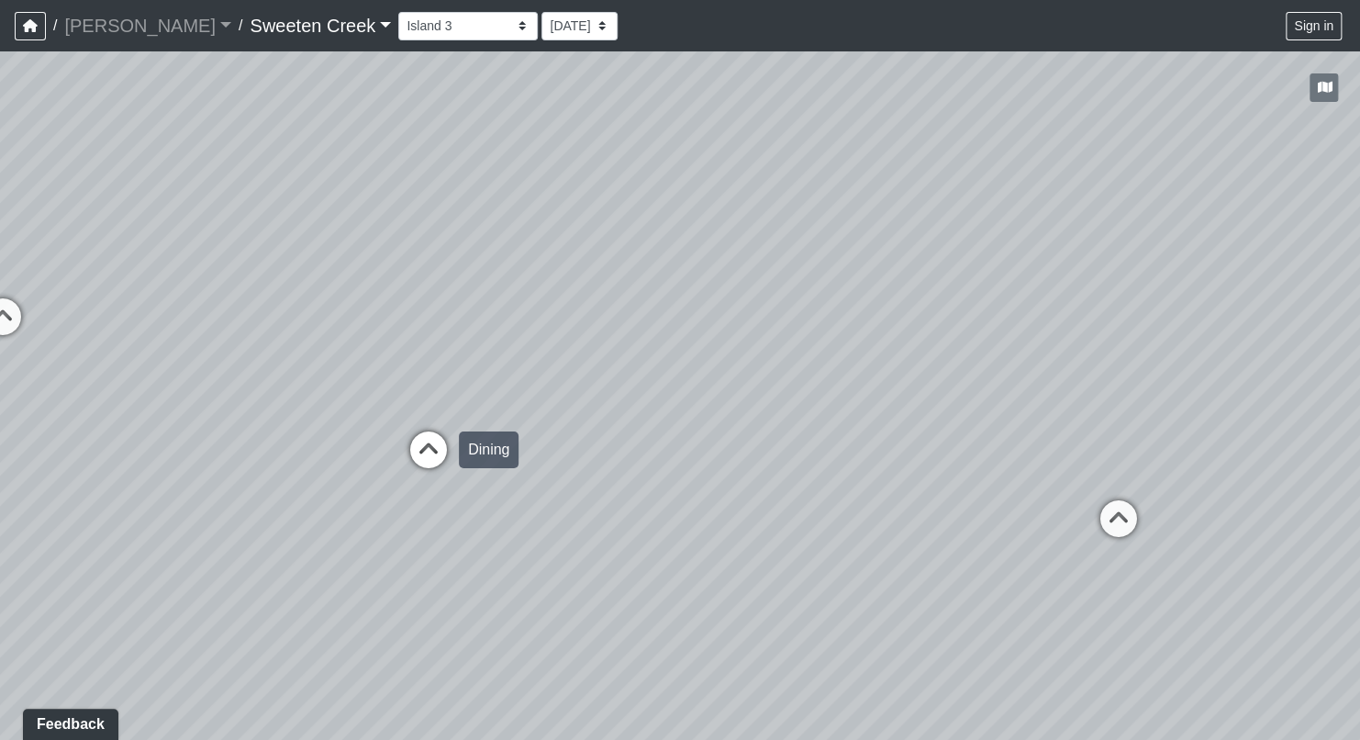
click at [426, 440] on icon at bounding box center [428, 458] width 55 height 55
drag, startPoint x: 672, startPoint y: 507, endPoint x: 143, endPoint y: 574, distance: 532.8
click at [143, 574] on div "Loading... Office Loading... Reception Loading... Mailroom - Elevator Lobby Loa…" at bounding box center [680, 395] width 1360 height 688
drag, startPoint x: 715, startPoint y: 519, endPoint x: 322, endPoint y: 521, distance: 392.7
click at [325, 521] on div "Loading... Office Loading... Reception Loading... Mailroom - Elevator Lobby Loa…" at bounding box center [680, 395] width 1360 height 688
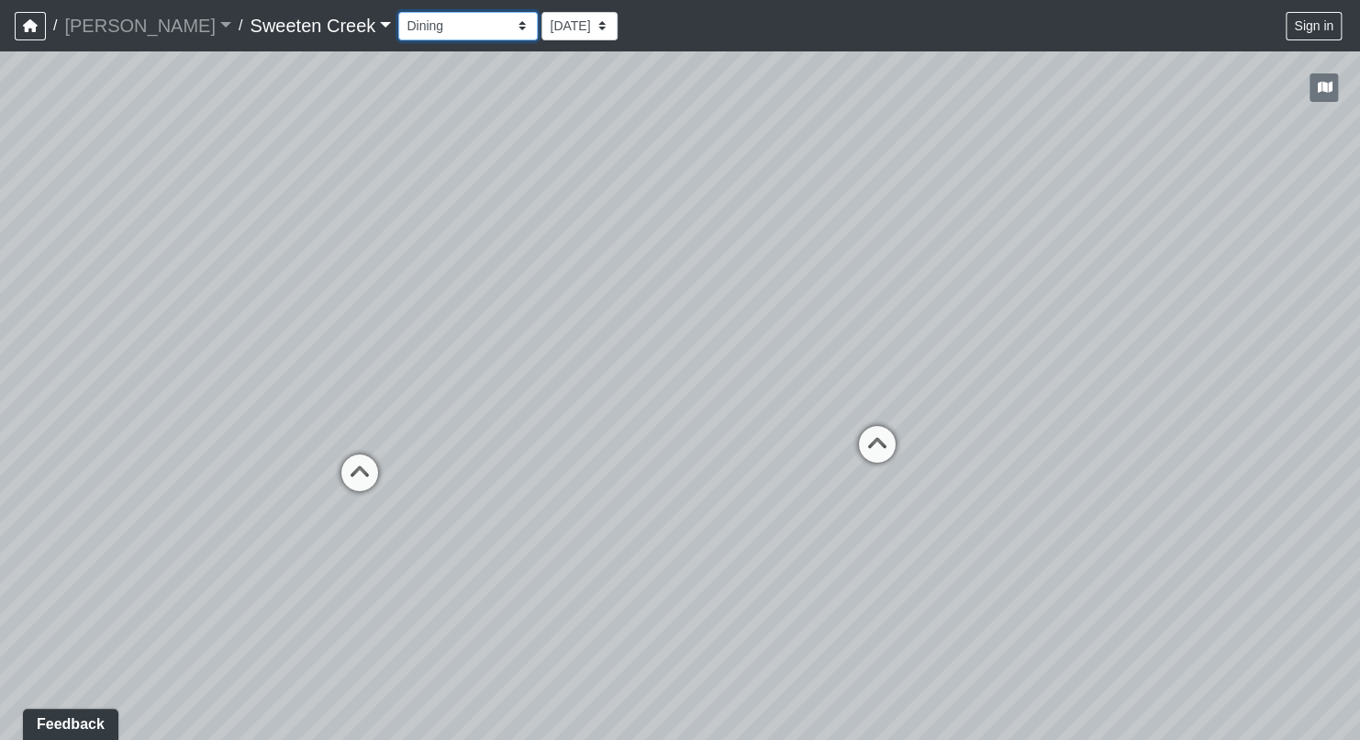
click at [444, 25] on select "Bistro Fitness - Hobby Booth Seating Counter Dining Dining 2 Elevators Elevator…" at bounding box center [467, 26] width 139 height 28
click at [398, 12] on select "Bistro Fitness - Hobby Booth Seating Counter Dining Dining 2 Elevators Elevator…" at bounding box center [467, 26] width 139 height 28
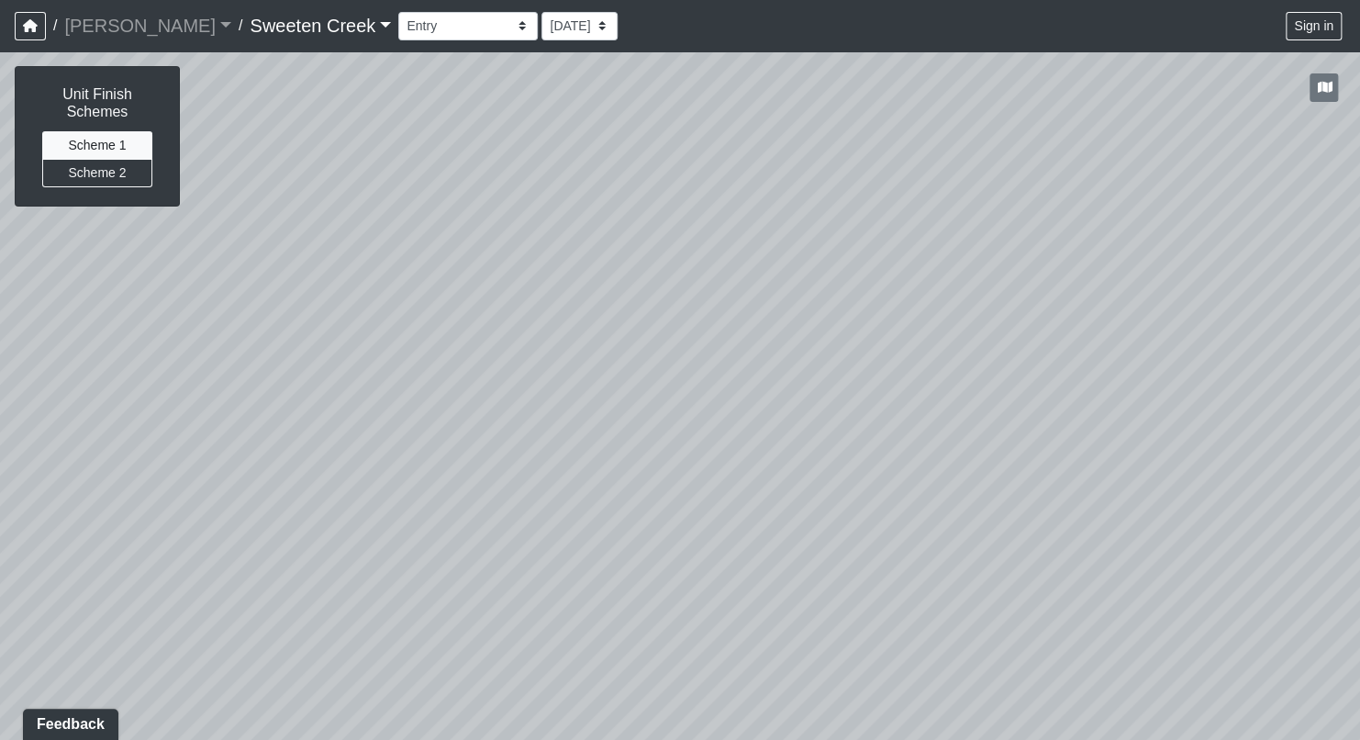
drag, startPoint x: 731, startPoint y: 476, endPoint x: 266, endPoint y: 435, distance: 467.1
click at [250, 442] on div "Loading... Office Loading... Reception Loading... Mailroom - Elevator Lobby Loa…" at bounding box center [680, 395] width 1360 height 688
drag, startPoint x: 902, startPoint y: 454, endPoint x: 278, endPoint y: 377, distance: 628.7
click at [0, 459] on html "/ [PERSON_NAME] Loading... / Sweeten Creek Sweeten Creek Loading... [GEOGRAPHIC…" at bounding box center [680, 370] width 1360 height 740
drag, startPoint x: 643, startPoint y: 310, endPoint x: 1362, endPoint y: 299, distance: 718.6
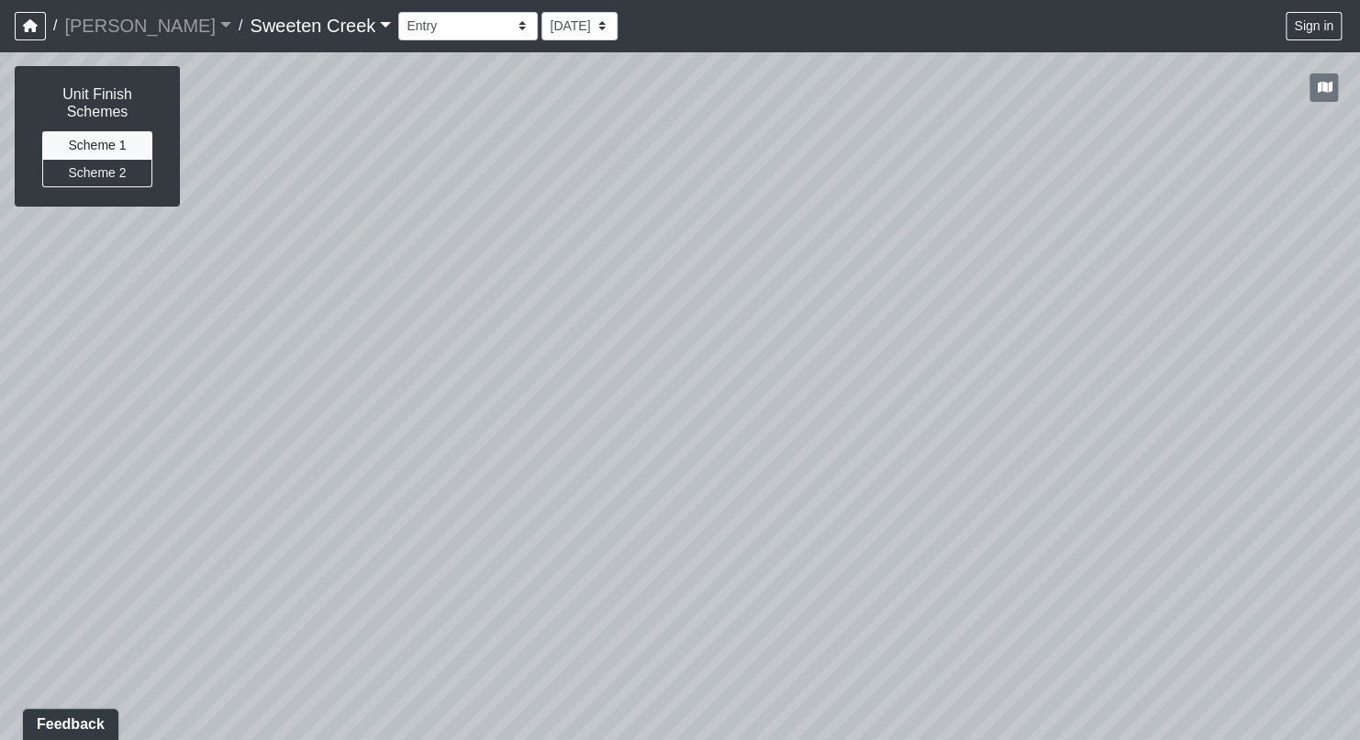
click at [1359, 299] on html "/ [PERSON_NAME] Loading... / Sweeten Creek Sweeten Creek Loading... [GEOGRAPHIC…" at bounding box center [680, 370] width 1360 height 740
drag, startPoint x: 251, startPoint y: 425, endPoint x: 772, endPoint y: 491, distance: 525.4
click at [772, 491] on div "Loading... Office Loading... Reception Loading... Mailroom - Elevator Lobby Loa…" at bounding box center [680, 395] width 1360 height 688
drag, startPoint x: 661, startPoint y: 534, endPoint x: 666, endPoint y: 553, distance: 20.0
click at [773, 386] on div "Loading... Office Loading... Reception Loading... Mailroom - Elevator Lobby Loa…" at bounding box center [680, 395] width 1360 height 688
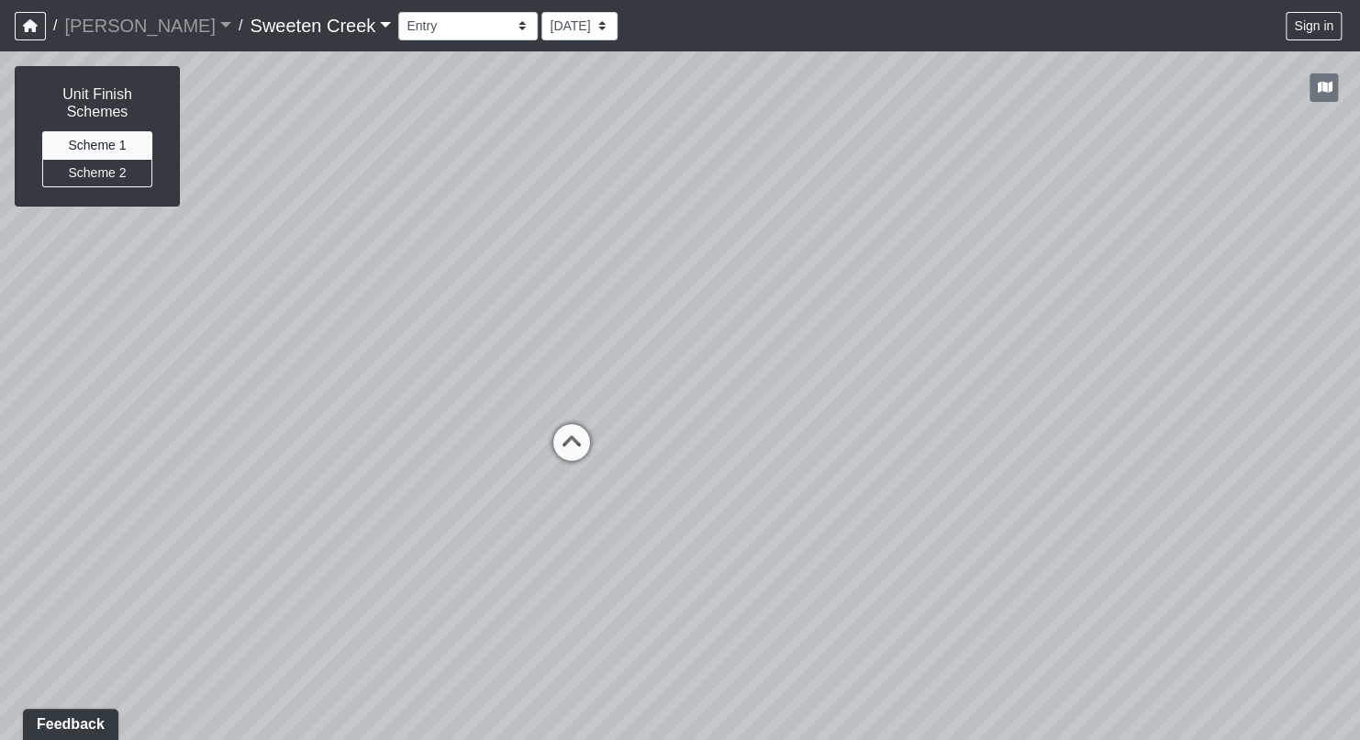
drag, startPoint x: 551, startPoint y: 453, endPoint x: 963, endPoint y: 465, distance: 413.1
click at [963, 465] on div "Loading... Office Loading... Reception Loading... Mailroom - Elevator Lobby Loa…" at bounding box center [680, 395] width 1360 height 688
click at [583, 445] on icon at bounding box center [571, 451] width 55 height 55
drag, startPoint x: 972, startPoint y: 614, endPoint x: 351, endPoint y: 519, distance: 627.5
click at [351, 519] on div "Loading... Office Loading... Reception Loading... Mailroom - Elevator Lobby Loa…" at bounding box center [680, 395] width 1360 height 688
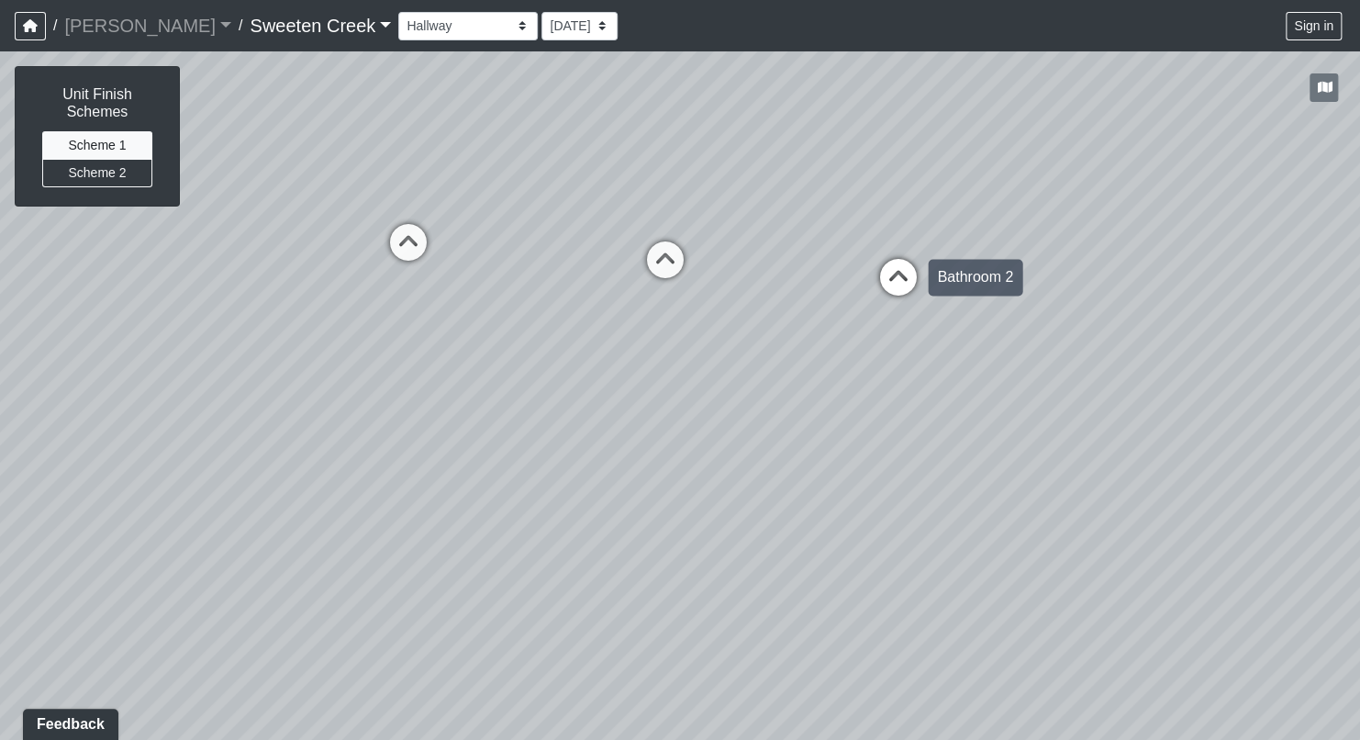
click at [911, 274] on icon at bounding box center [897, 286] width 55 height 55
drag, startPoint x: 1035, startPoint y: 455, endPoint x: 521, endPoint y: 410, distance: 515.8
click at [519, 411] on div "Loading... Office Loading... Reception Loading... Mailroom - Elevator Lobby Loa…" at bounding box center [680, 395] width 1360 height 688
drag, startPoint x: 984, startPoint y: 512, endPoint x: 663, endPoint y: 486, distance: 321.3
click at [629, 484] on div "Loading... Office Loading... Reception Loading... Mailroom - Elevator Lobby Loa…" at bounding box center [680, 395] width 1360 height 688
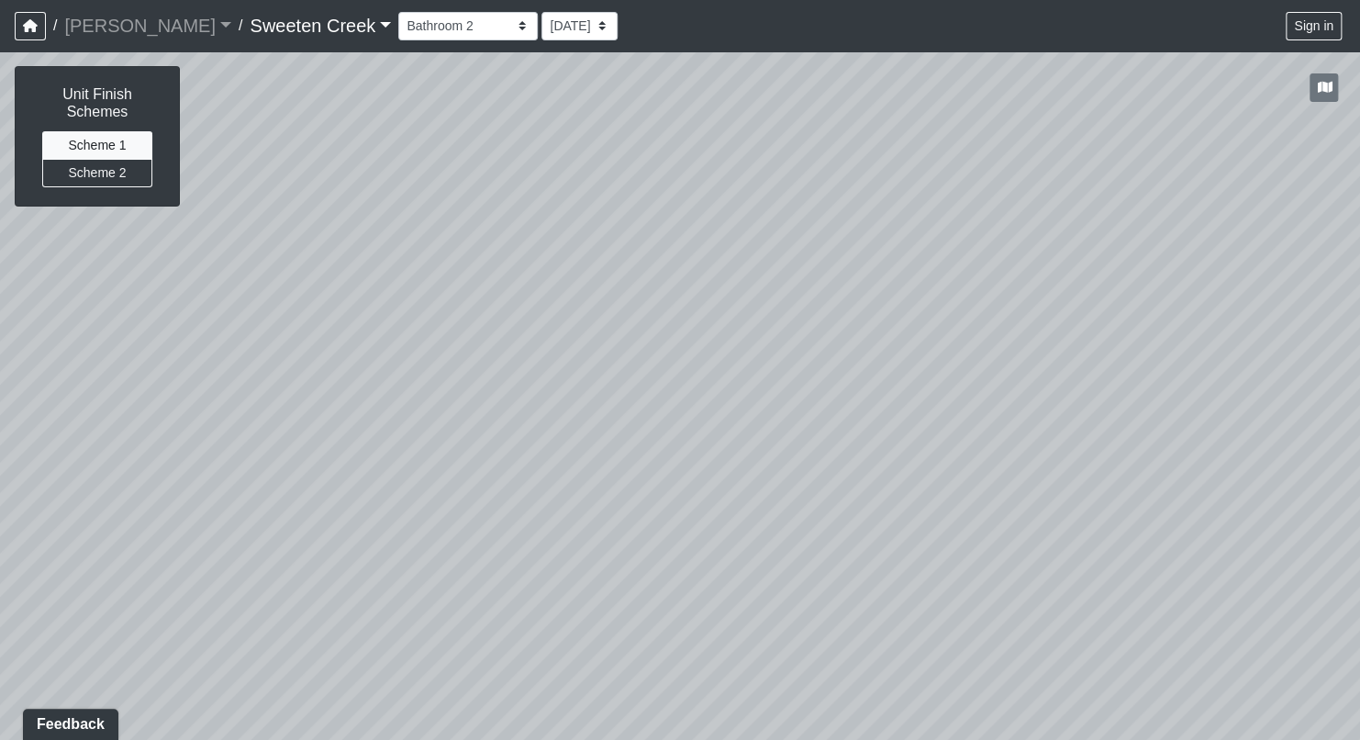
drag, startPoint x: 1062, startPoint y: 395, endPoint x: 912, endPoint y: 567, distance: 228.3
click at [912, 567] on div "Loading... Office Loading... Reception Loading... Mailroom - Elevator Lobby Loa…" at bounding box center [680, 395] width 1360 height 688
drag, startPoint x: 1089, startPoint y: 556, endPoint x: 704, endPoint y: 467, distance: 395.5
click at [680, 464] on div "Loading... Office Loading... Reception Loading... Mailroom - Elevator Lobby Loa…" at bounding box center [680, 395] width 1360 height 688
drag, startPoint x: 1262, startPoint y: 584, endPoint x: 855, endPoint y: 523, distance: 411.0
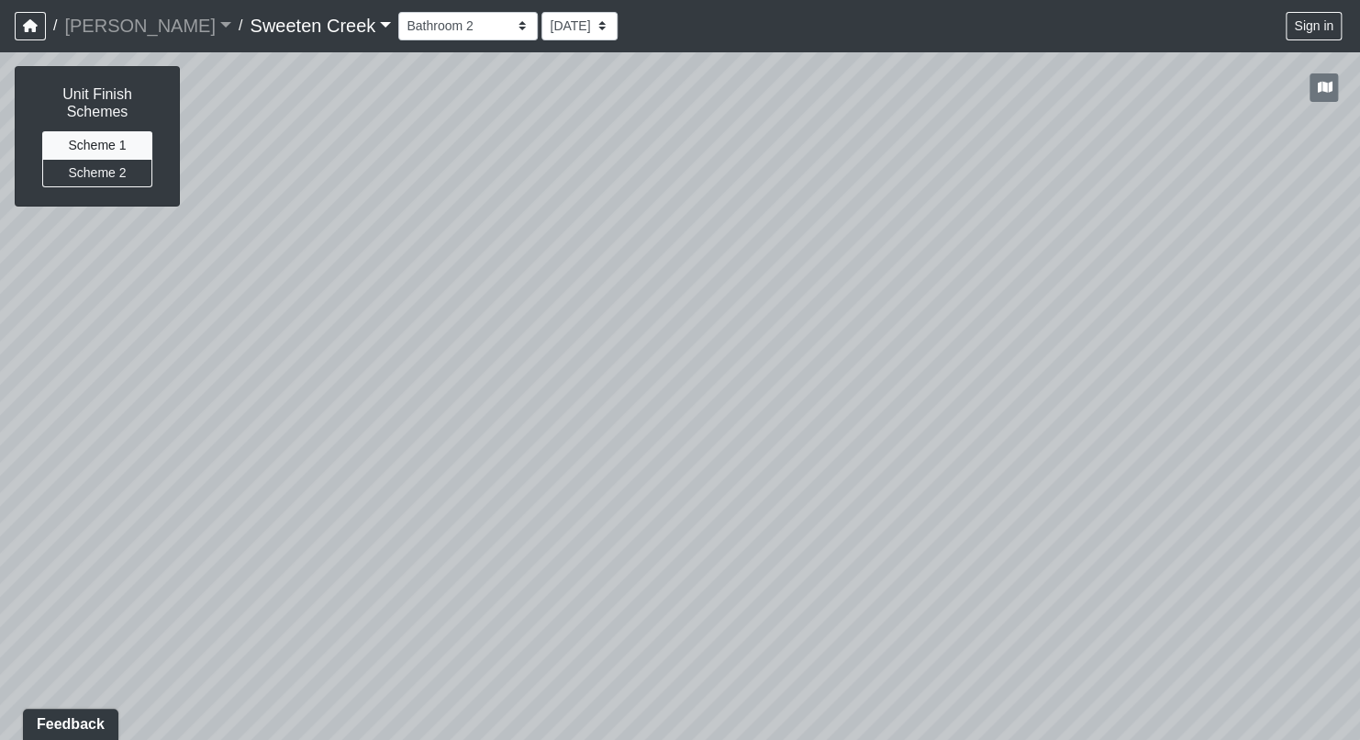
click at [1353, 607] on div "Loading... Office Loading... Reception Loading... Mailroom - Elevator Lobby Loa…" at bounding box center [680, 395] width 1360 height 688
drag, startPoint x: 330, startPoint y: 402, endPoint x: 834, endPoint y: 428, distance: 504.4
click at [1278, 477] on div "Loading... Office Loading... Reception Loading... Mailroom - Elevator Lobby Loa…" at bounding box center [680, 395] width 1360 height 688
drag, startPoint x: 177, startPoint y: 366, endPoint x: 893, endPoint y: 357, distance: 715.8
click at [1016, 353] on div "Loading... Office Loading... Reception Loading... Mailroom - Elevator Lobby Loa…" at bounding box center [680, 395] width 1360 height 688
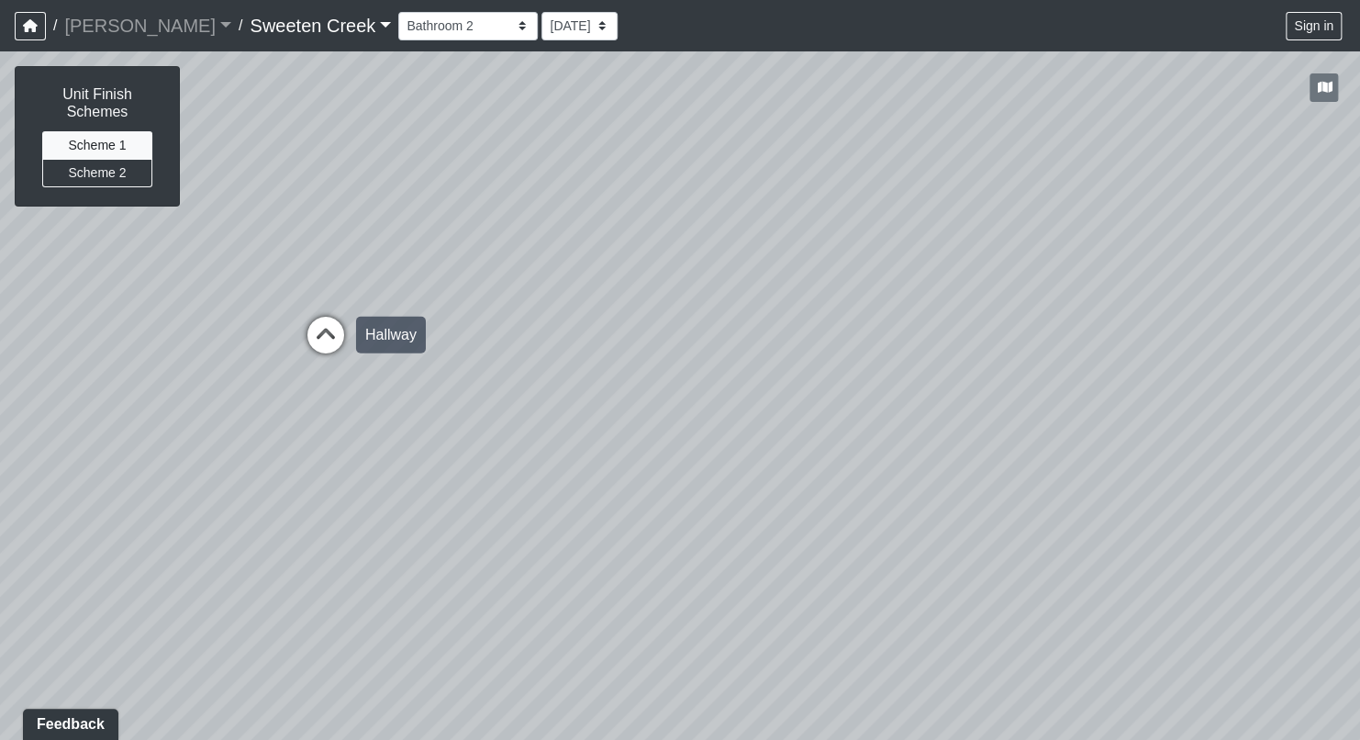
click at [328, 342] on icon at bounding box center [325, 344] width 55 height 55
drag, startPoint x: 919, startPoint y: 617, endPoint x: 845, endPoint y: 604, distance: 74.5
click at [845, 604] on div "Loading... Office Loading... Reception Loading... Mailroom - Elevator Lobby Loa…" at bounding box center [680, 395] width 1360 height 688
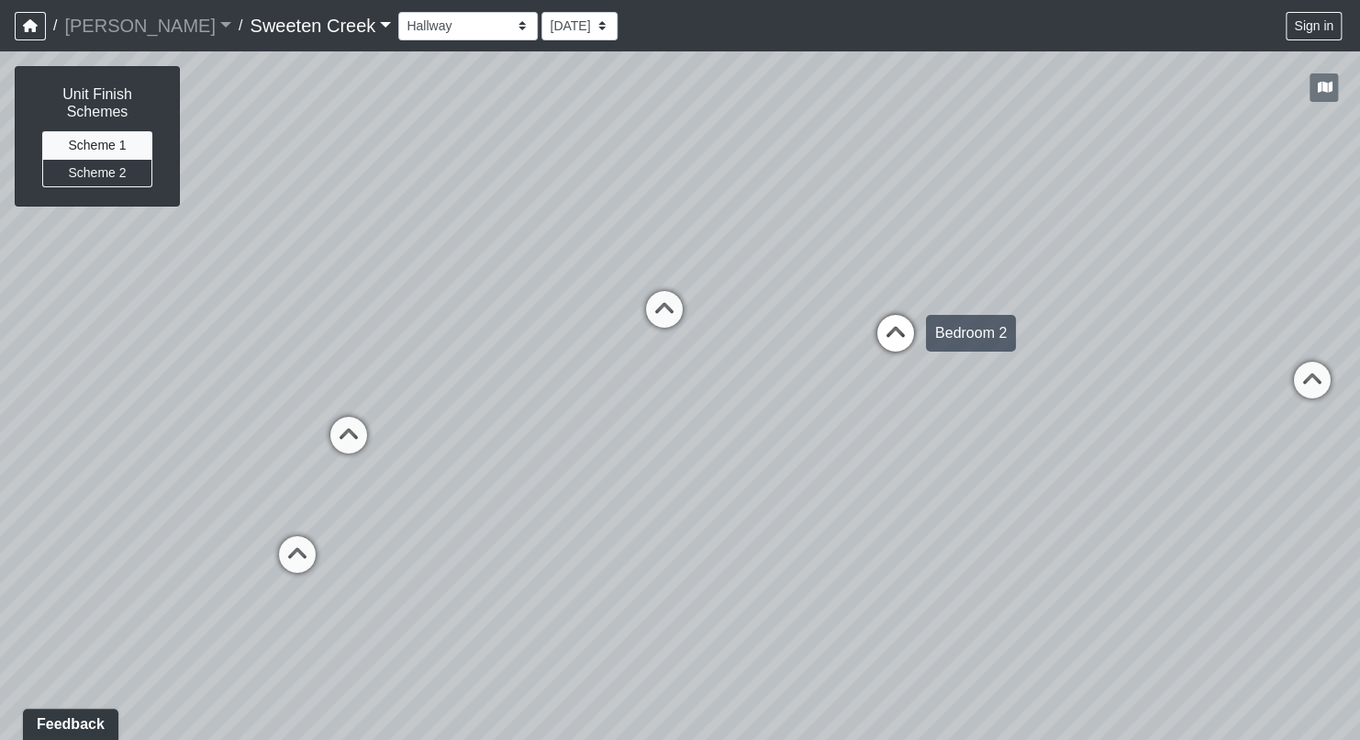
click at [898, 340] on icon at bounding box center [895, 342] width 55 height 55
drag, startPoint x: 888, startPoint y: 544, endPoint x: 610, endPoint y: 674, distance: 306.7
click at [592, 679] on div "Loading... Office Loading... Reception Loading... Mailroom - Elevator Lobby Loa…" at bounding box center [680, 395] width 1360 height 688
drag, startPoint x: 791, startPoint y: 649, endPoint x: 647, endPoint y: 519, distance: 193.6
click at [551, 618] on div "Loading... Office Loading... Reception Loading... Mailroom - Elevator Lobby Loa…" at bounding box center [680, 395] width 1360 height 688
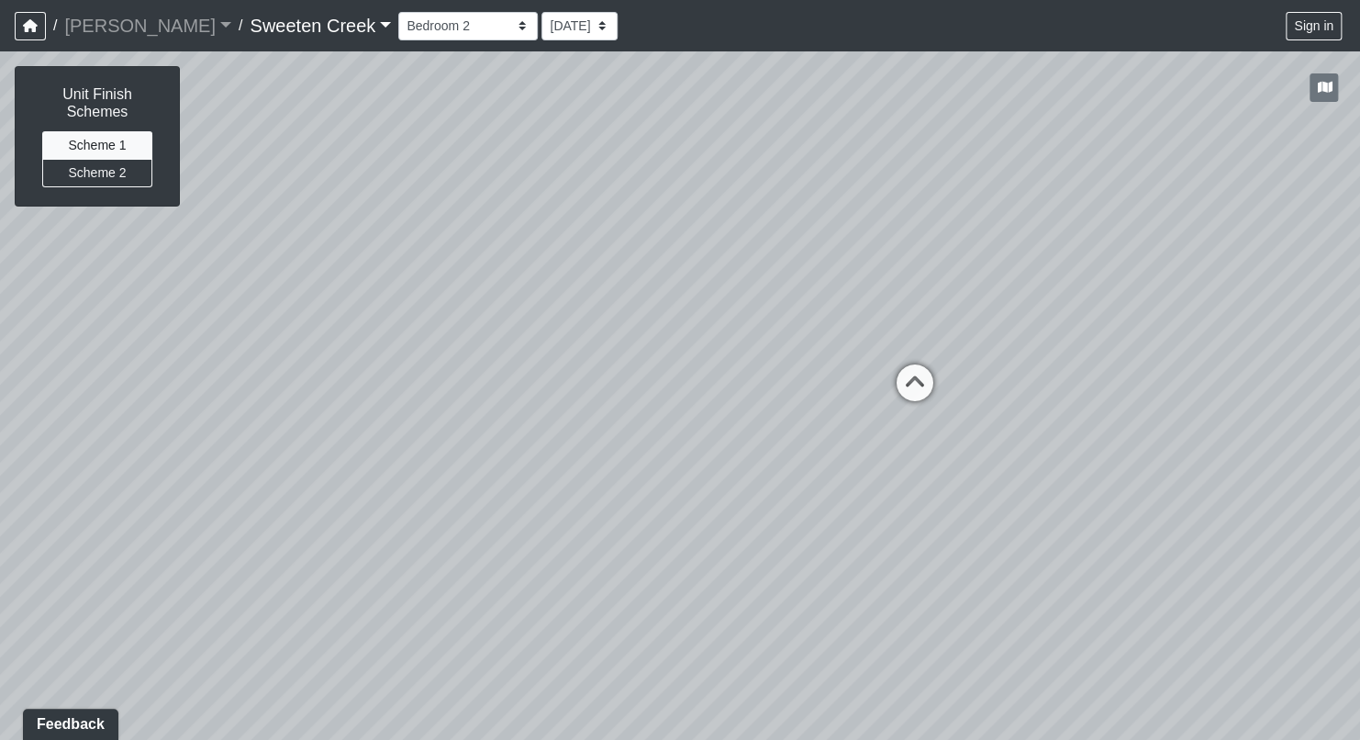
drag, startPoint x: 864, startPoint y: 464, endPoint x: 456, endPoint y: 431, distance: 409.7
click at [418, 435] on div "Loading... Office Loading... Reception Loading... Mailroom - Elevator Lobby Loa…" at bounding box center [680, 395] width 1360 height 688
click at [919, 384] on icon at bounding box center [914, 391] width 55 height 55
drag, startPoint x: 978, startPoint y: 508, endPoint x: 190, endPoint y: 270, distance: 823.5
click at [187, 267] on div "Loading... Office Loading... Reception Loading... Mailroom - Elevator Lobby Loa…" at bounding box center [680, 395] width 1360 height 688
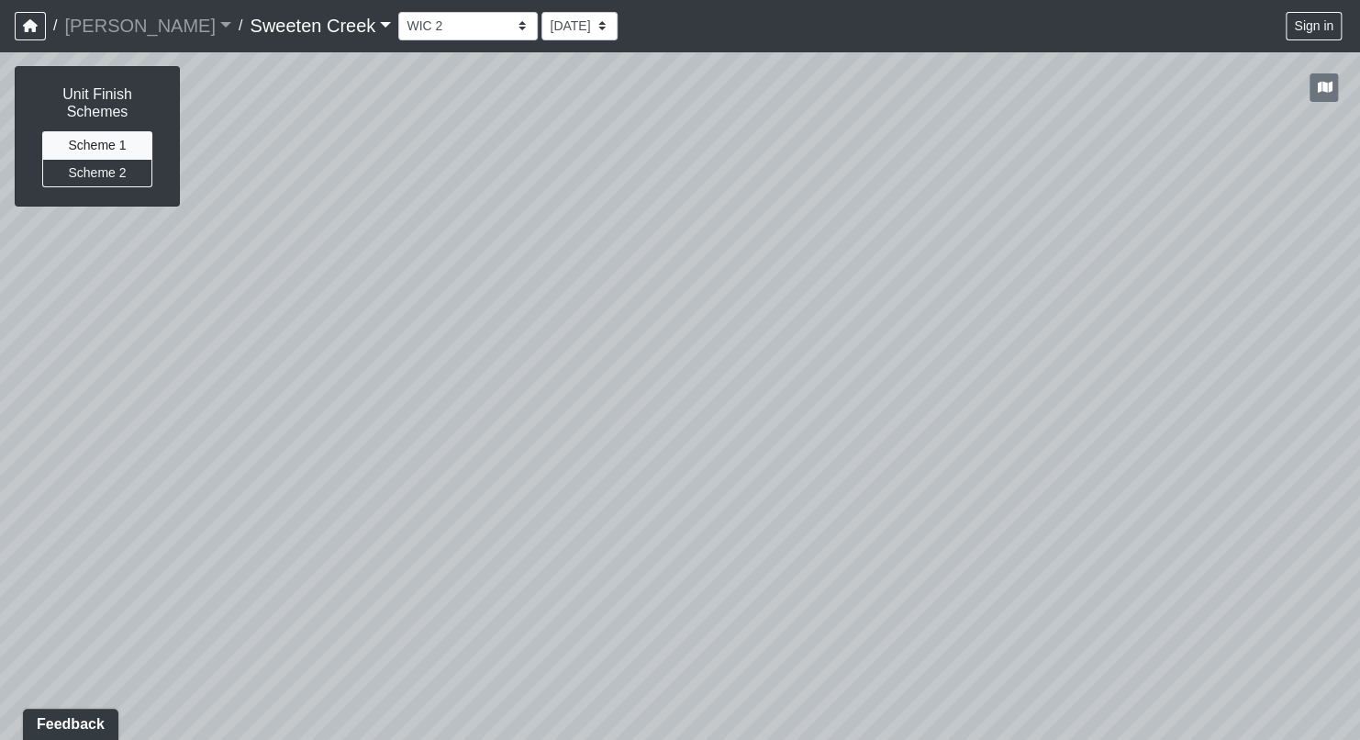
drag, startPoint x: 926, startPoint y: 439, endPoint x: 647, endPoint y: 536, distance: 295.4
click at [647, 536] on div "Loading... Office Loading... Reception Loading... Mailroom - Elevator Lobby Loa…" at bounding box center [680, 395] width 1360 height 688
drag, startPoint x: 1094, startPoint y: 599, endPoint x: 858, endPoint y: 562, distance: 238.8
click at [761, 594] on div "Loading... Office Loading... Reception Loading... Mailroom - Elevator Lobby Loa…" at bounding box center [680, 395] width 1360 height 688
drag, startPoint x: 1080, startPoint y: 563, endPoint x: 714, endPoint y: 548, distance: 366.5
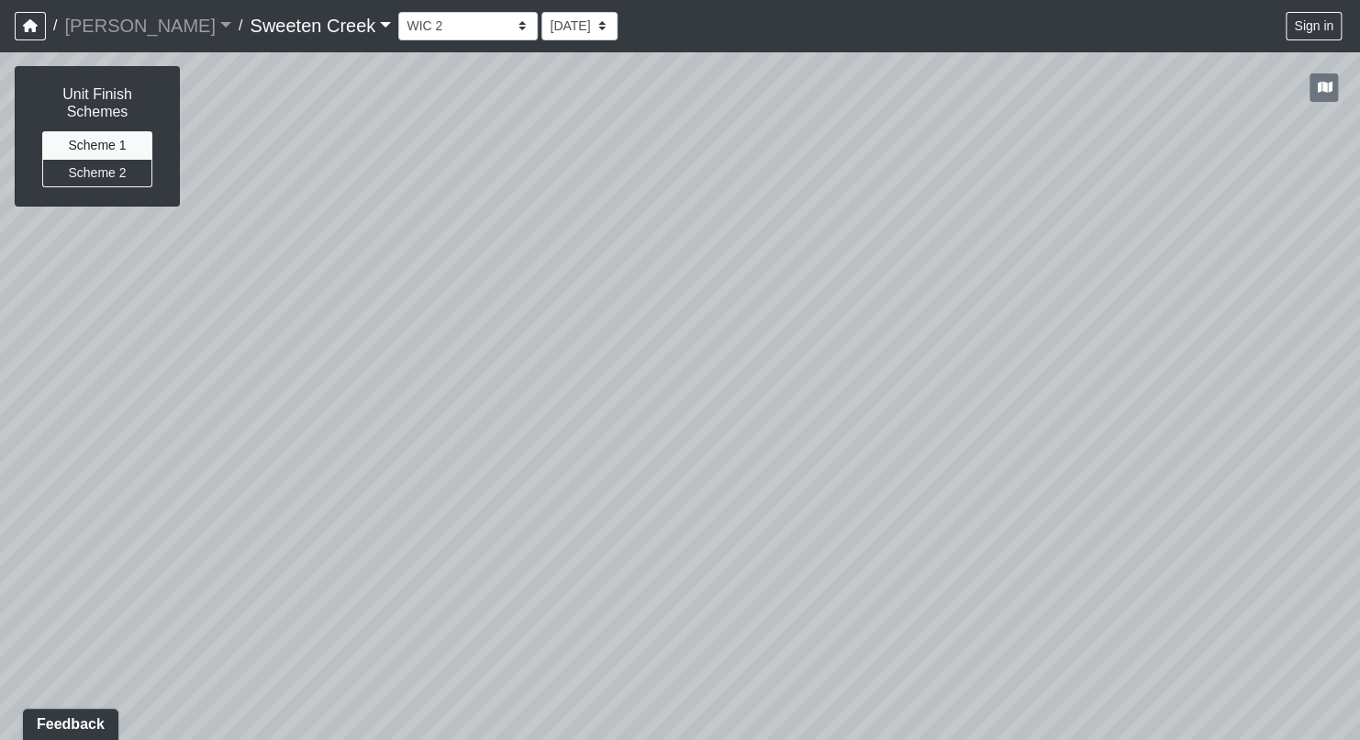
click at [691, 556] on div "Loading... Office Loading... Reception Loading... Mailroom - Elevator Lobby Loa…" at bounding box center [680, 395] width 1360 height 688
drag, startPoint x: 1076, startPoint y: 549, endPoint x: 330, endPoint y: 595, distance: 747.4
click at [330, 595] on div "Loading... Office Loading... Reception Loading... Mailroom - Elevator Lobby Loa…" at bounding box center [680, 395] width 1360 height 688
click at [1189, 276] on icon at bounding box center [1183, 276] width 55 height 55
drag, startPoint x: 830, startPoint y: 298, endPoint x: 1304, endPoint y: 389, distance: 482.1
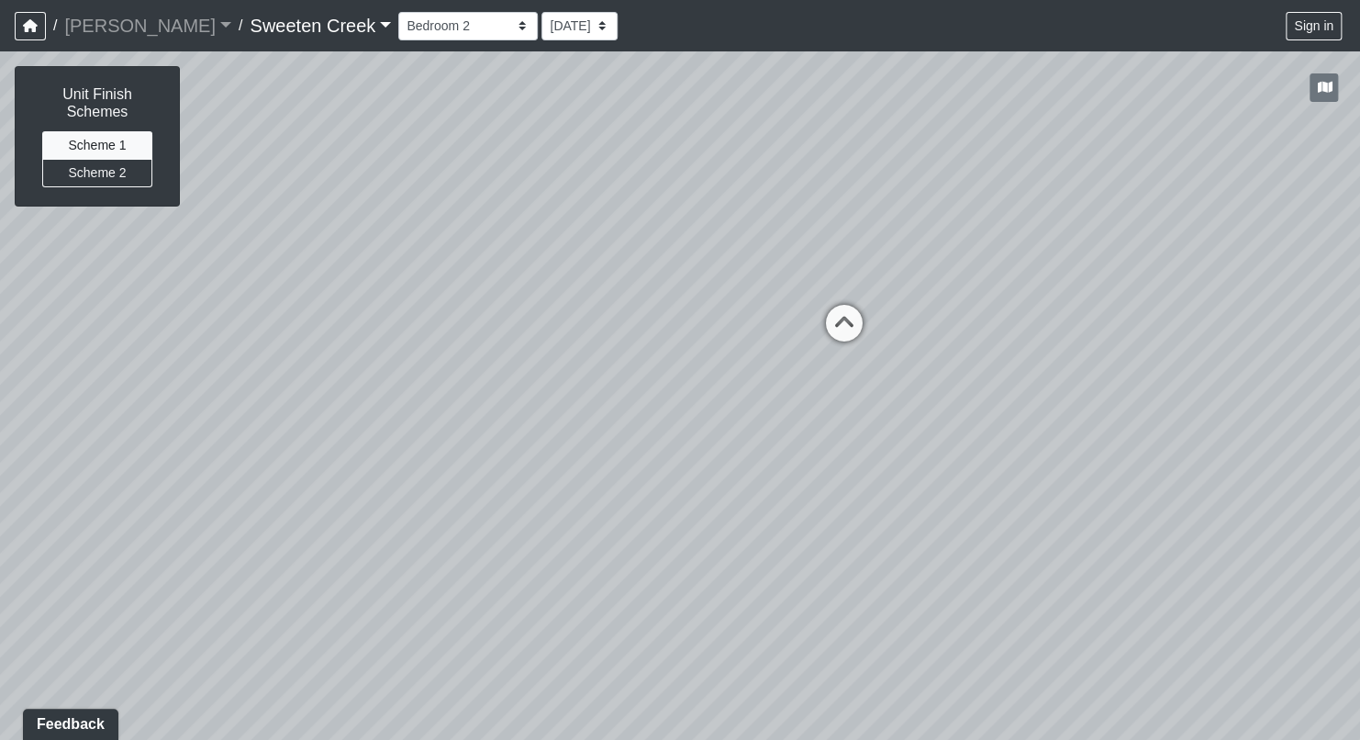
click at [1355, 386] on div "Loading... Office Loading... Reception Loading... Mailroom - Elevator Lobby Loa…" at bounding box center [680, 395] width 1360 height 688
drag, startPoint x: 129, startPoint y: 338, endPoint x: 756, endPoint y: 389, distance: 628.8
click at [816, 336] on div "Loading... Office Loading... Reception Loading... Mailroom - Elevator Lobby Loa…" at bounding box center [680, 395] width 1360 height 688
click at [513, 554] on icon at bounding box center [509, 564] width 55 height 55
drag, startPoint x: 685, startPoint y: 514, endPoint x: -47, endPoint y: 494, distance: 732.5
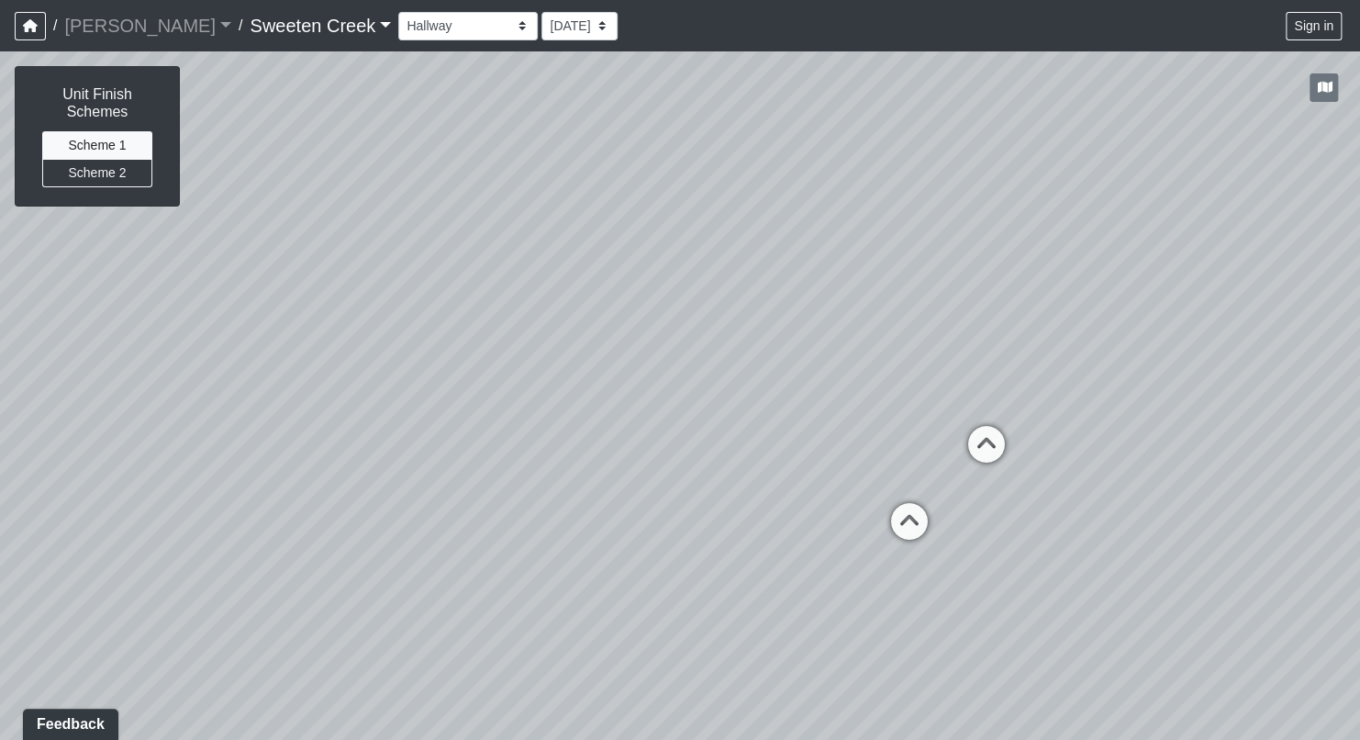
click at [0, 494] on html "/ [PERSON_NAME] Loading... / Sweeten Creek Sweeten Creek Loading... [GEOGRAPHIC…" at bounding box center [680, 370] width 1360 height 740
drag, startPoint x: 1130, startPoint y: 655, endPoint x: 867, endPoint y: 674, distance: 264.0
click at [880, 696] on div "Loading... Office Loading... Reception Loading... Mailroom - Elevator Lobby Loa…" at bounding box center [680, 395] width 1360 height 688
click at [749, 528] on icon at bounding box center [750, 538] width 55 height 55
drag, startPoint x: 1017, startPoint y: 674, endPoint x: 260, endPoint y: 669, distance: 757.0
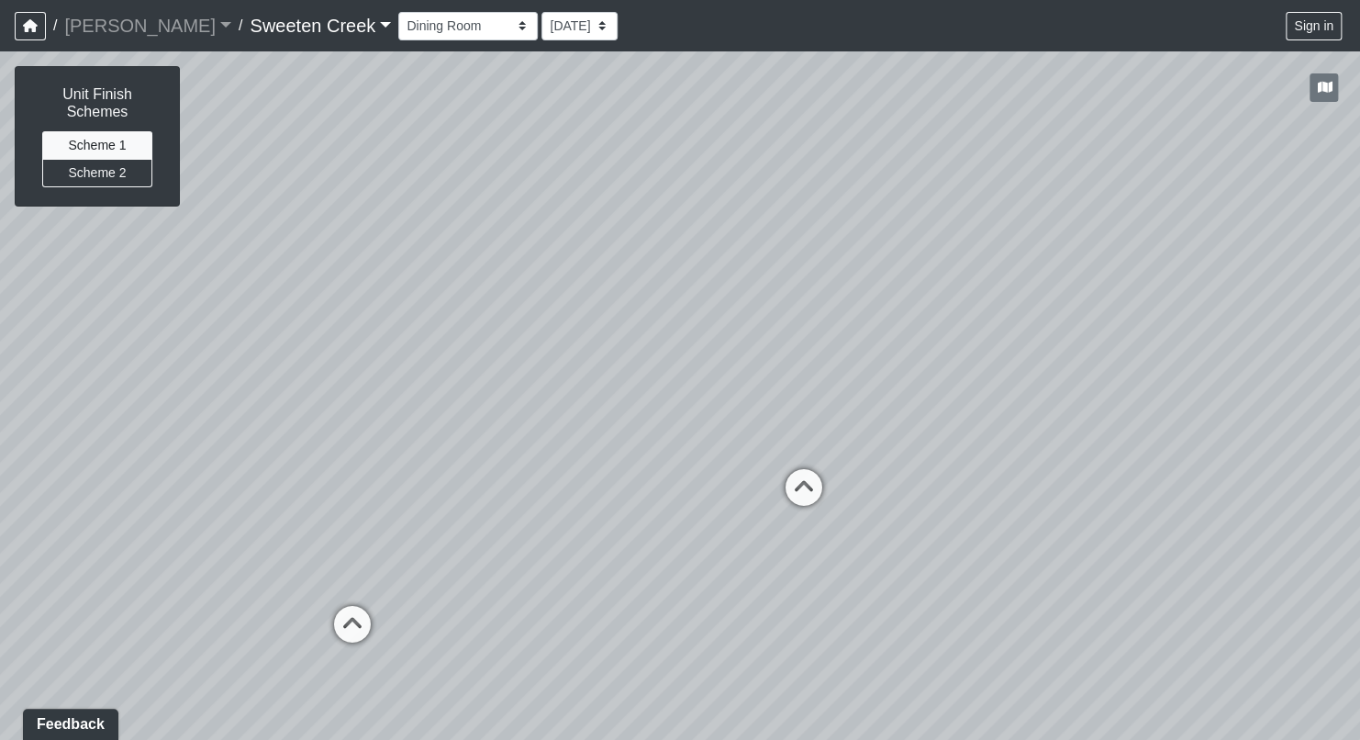
click at [260, 669] on div "Loading... Office Loading... Reception Loading... Mailroom - Elevator Lobby Loa…" at bounding box center [680, 395] width 1360 height 688
click at [812, 481] on icon at bounding box center [802, 496] width 55 height 55
click at [805, 463] on div "Loading... Office Loading... Reception Loading... Mailroom - Elevator Lobby Loa…" at bounding box center [680, 395] width 1360 height 688
drag, startPoint x: 738, startPoint y: 567, endPoint x: 1362, endPoint y: 496, distance: 628.1
click at [1359, 496] on html "/ [PERSON_NAME] Loading... / Sweeten Creek Sweeten Creek Loading... [GEOGRAPHIC…" at bounding box center [680, 370] width 1360 height 740
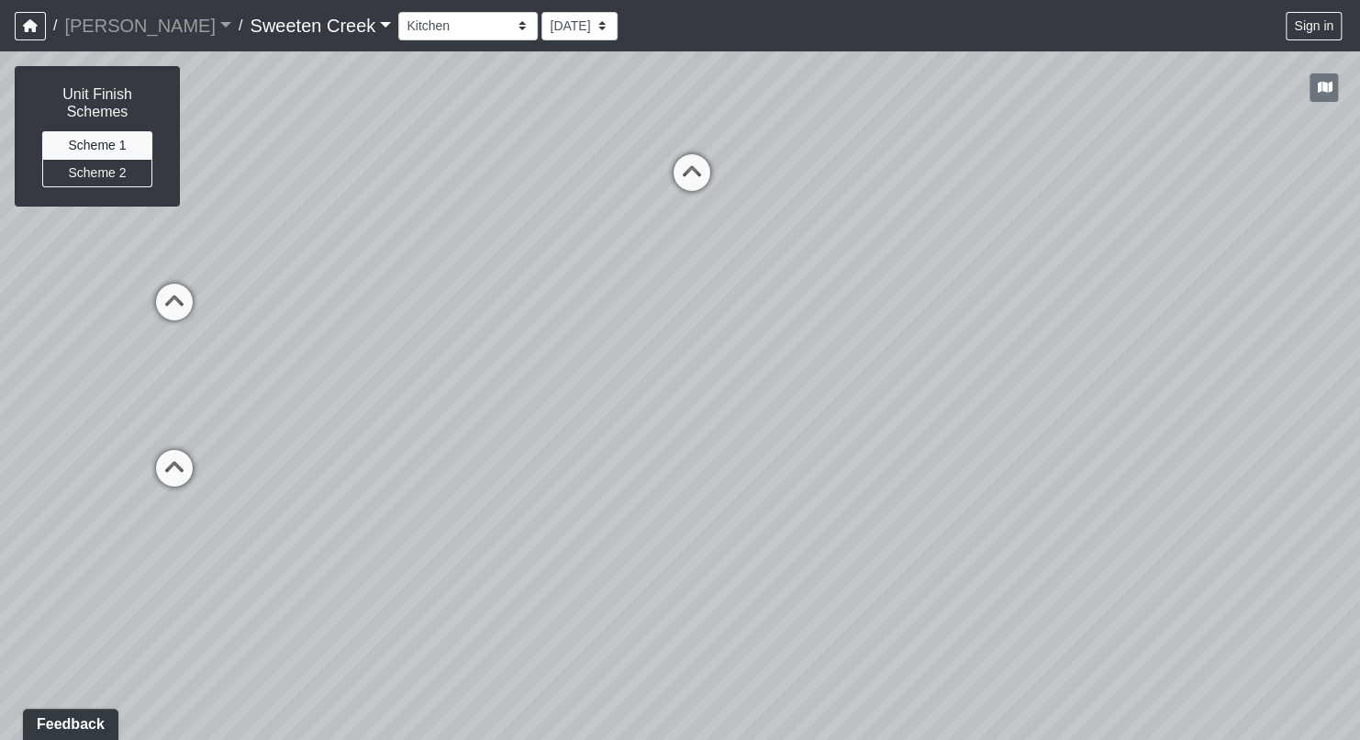
drag, startPoint x: 596, startPoint y: 559, endPoint x: 1104, endPoint y: 332, distance: 556.6
click at [1104, 332] on div "Loading... Office Loading... Reception Loading... Mailroom - Elevator Lobby Loa…" at bounding box center [680, 395] width 1360 height 688
drag, startPoint x: 737, startPoint y: 233, endPoint x: 921, endPoint y: 406, distance: 252.5
click at [921, 406] on div "Loading... Office Loading... Reception Loading... Mailroom - Elevator Lobby Loa…" at bounding box center [680, 395] width 1360 height 688
drag, startPoint x: 335, startPoint y: 436, endPoint x: 540, endPoint y: 438, distance: 205.6
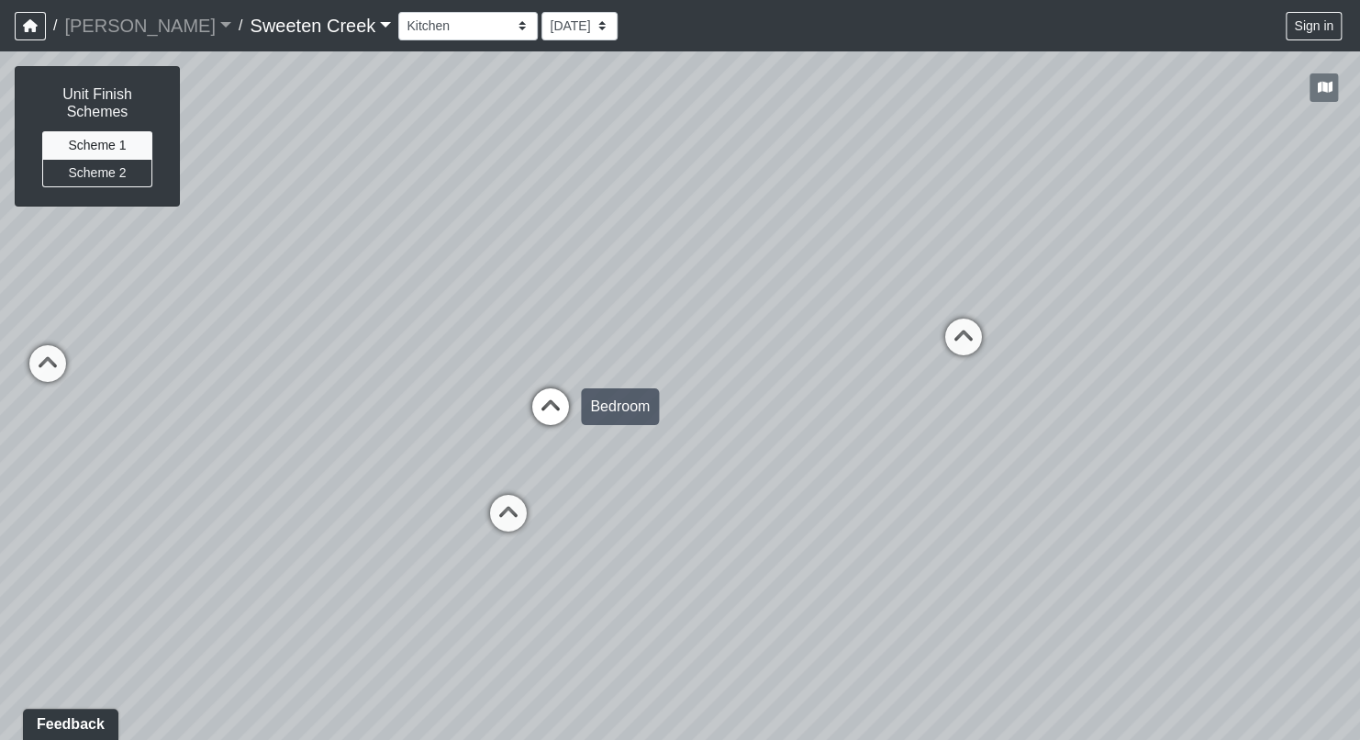
click at [540, 438] on div "Loading... Office Loading... Reception Loading... Mailroom - Elevator Lobby Loa…" at bounding box center [680, 395] width 1360 height 688
drag, startPoint x: 408, startPoint y: 554, endPoint x: 199, endPoint y: 576, distance: 210.4
click at [198, 576] on div "Loading... Office Loading... Reception Loading... Mailroom - Elevator Lobby Loa…" at bounding box center [680, 395] width 1360 height 688
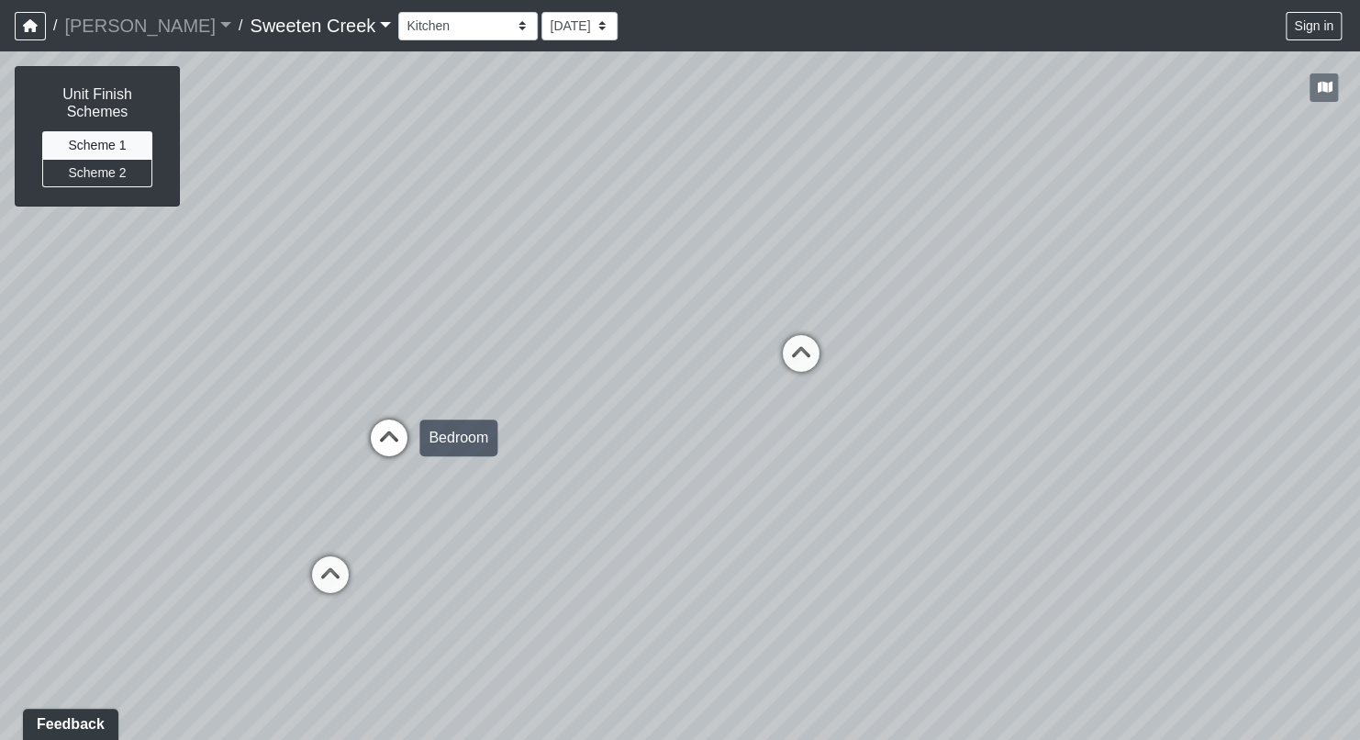
click at [383, 441] on icon at bounding box center [389, 446] width 55 height 55
drag, startPoint x: 515, startPoint y: 572, endPoint x: 80, endPoint y: 639, distance: 440.1
click at [38, 644] on div "Loading... Office Loading... Reception Loading... Mailroom - Elevator Lobby Loa…" at bounding box center [680, 395] width 1360 height 688
click at [634, 430] on icon at bounding box center [628, 434] width 55 height 55
drag, startPoint x: 762, startPoint y: 487, endPoint x: 291, endPoint y: 507, distance: 471.1
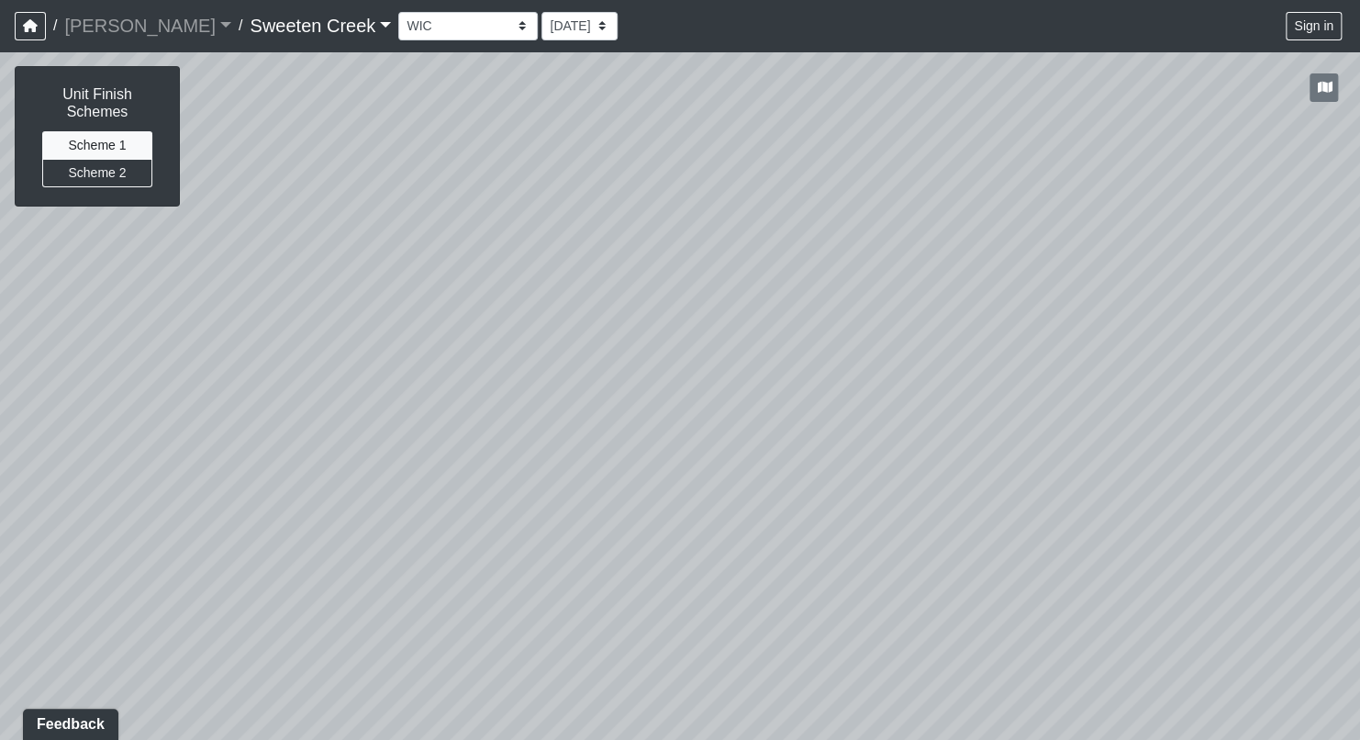
click at [291, 507] on div "Loading... Office Loading... Reception Loading... Mailroom - Elevator Lobby Loa…" at bounding box center [680, 395] width 1360 height 688
drag, startPoint x: 457, startPoint y: 473, endPoint x: 310, endPoint y: 471, distance: 146.8
click at [247, 466] on div "Loading... Office Loading... Reception Loading... Mailroom - Elevator Lobby Loa…" at bounding box center [680, 395] width 1360 height 688
drag, startPoint x: 1120, startPoint y: 487, endPoint x: 640, endPoint y: 514, distance: 480.6
click at [640, 514] on div "Loading... Office Loading... Reception Loading... Mailroom - Elevator Lobby Loa…" at bounding box center [680, 395] width 1360 height 688
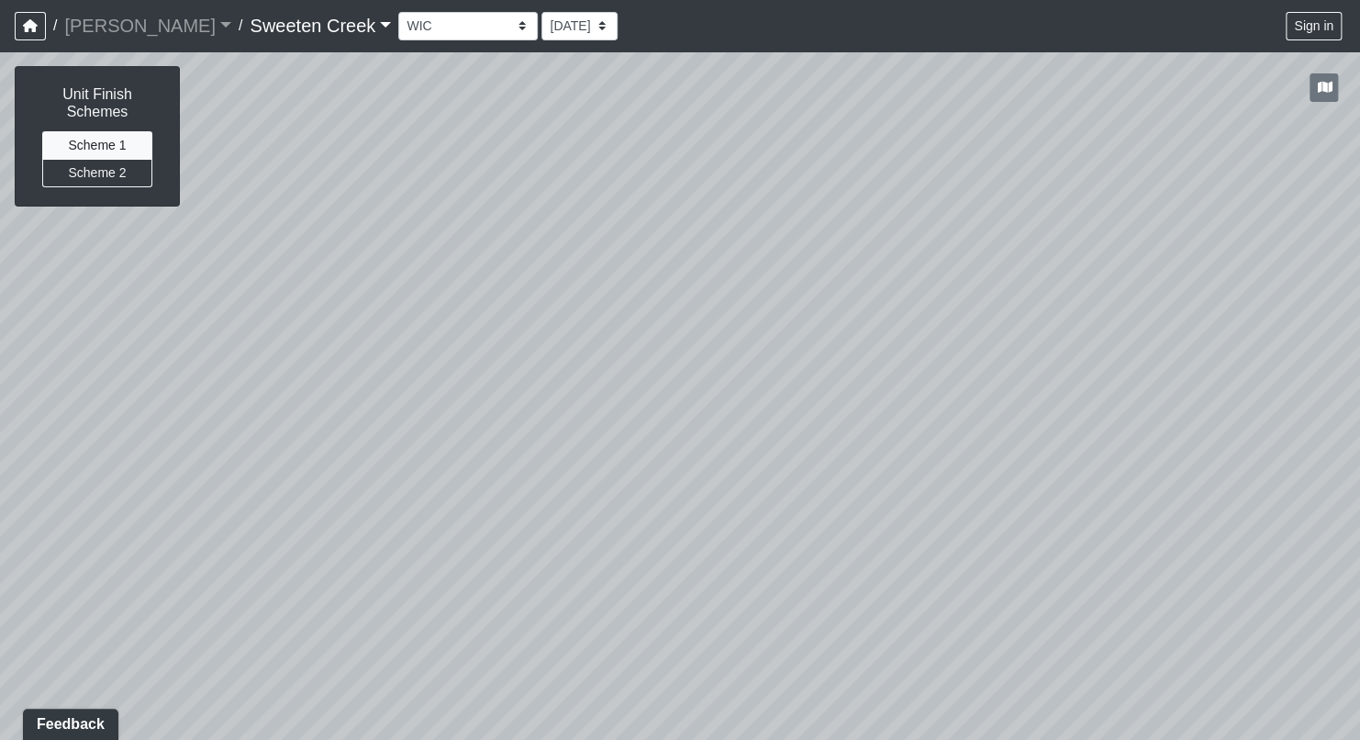
drag, startPoint x: 1138, startPoint y: 551, endPoint x: 1060, endPoint y: 549, distance: 78.0
click at [1060, 549] on div "Loading... Office Loading... Reception Loading... Mailroom - Elevator Lobby Loa…" at bounding box center [680, 395] width 1360 height 688
drag, startPoint x: 955, startPoint y: 554, endPoint x: 841, endPoint y: 563, distance: 114.2
click at [842, 563] on div "Loading... Office Loading... Reception Loading... Mailroom - Elevator Lobby Loa…" at bounding box center [680, 395] width 1360 height 688
drag, startPoint x: 961, startPoint y: 512, endPoint x: 934, endPoint y: 521, distance: 28.1
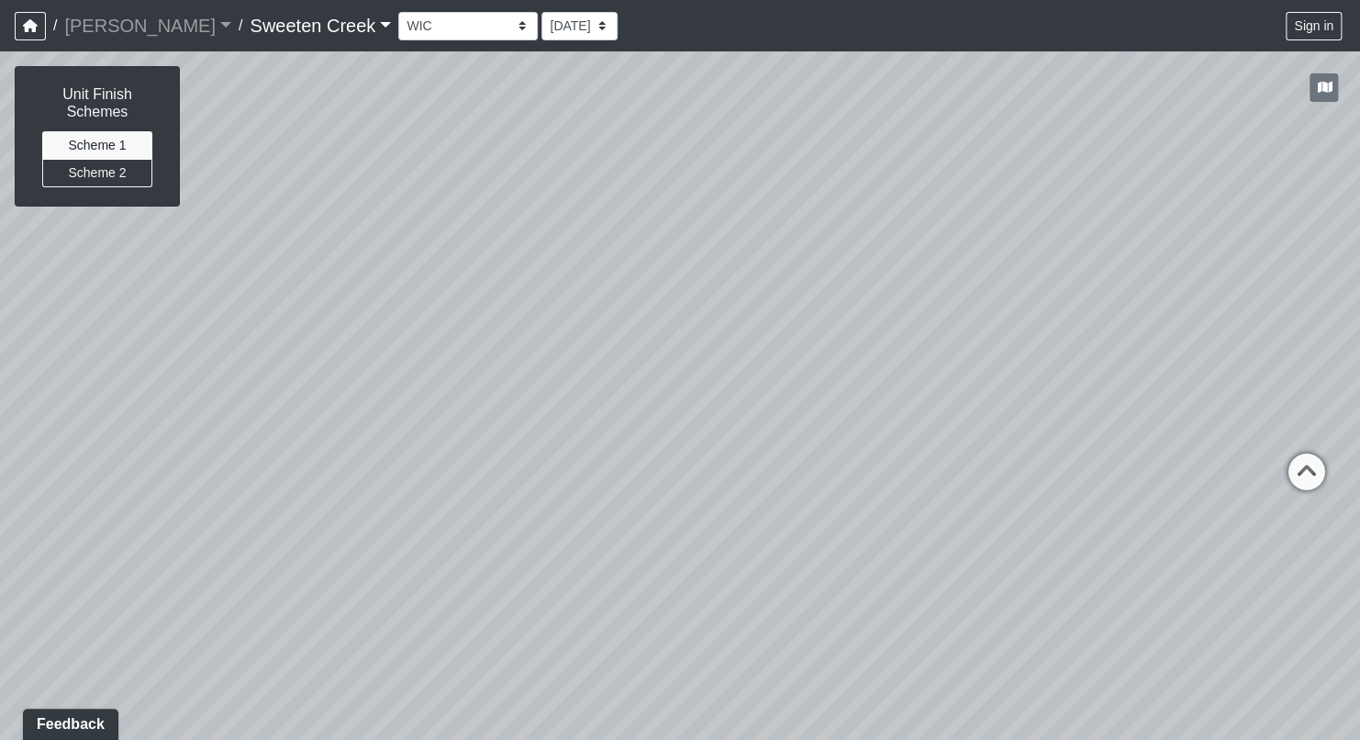
click at [934, 521] on div "Loading... Office Loading... Reception Loading... Mailroom - Elevator Lobby Loa…" at bounding box center [680, 395] width 1360 height 688
drag, startPoint x: 1322, startPoint y: 463, endPoint x: 1054, endPoint y: 384, distance: 279.3
click at [1054, 384] on div "Loading... Office Loading... Reception Loading... Mailroom - Elevator Lobby Loa…" at bounding box center [680, 395] width 1360 height 688
click at [922, 412] on icon at bounding box center [933, 414] width 55 height 55
drag, startPoint x: 791, startPoint y: 484, endPoint x: 874, endPoint y: 420, distance: 104.1
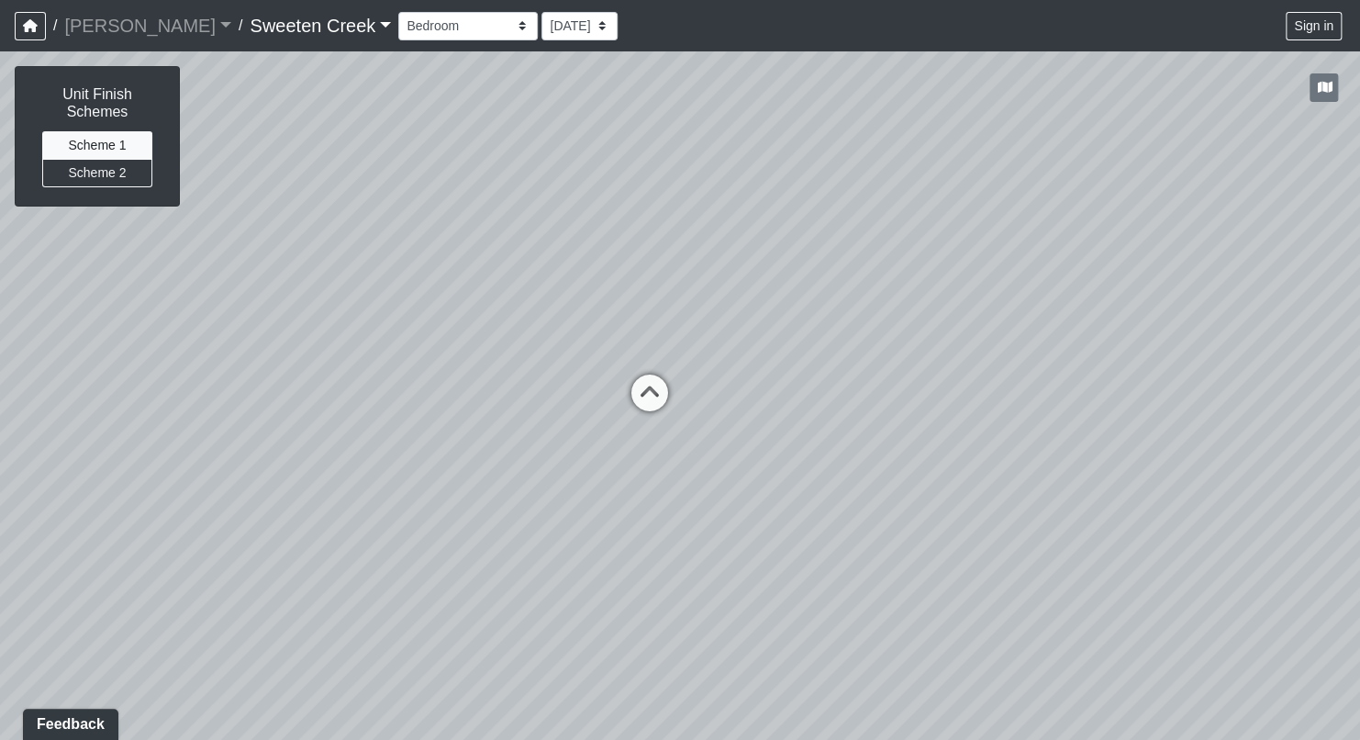
click at [926, 436] on div "Loading... Office Loading... Reception Loading... Mailroom - Elevator Lobby Loa…" at bounding box center [680, 395] width 1360 height 688
click at [663, 395] on icon at bounding box center [650, 401] width 55 height 55
drag, startPoint x: 692, startPoint y: 478, endPoint x: 1362, endPoint y: 551, distance: 673.8
click at [1359, 551] on html "/ [PERSON_NAME] Loading... / Sweeten Creek Sweeten Creek Loading... [GEOGRAPHIC…" at bounding box center [680, 370] width 1360 height 740
drag, startPoint x: 192, startPoint y: 407, endPoint x: 1249, endPoint y: 290, distance: 1063.5
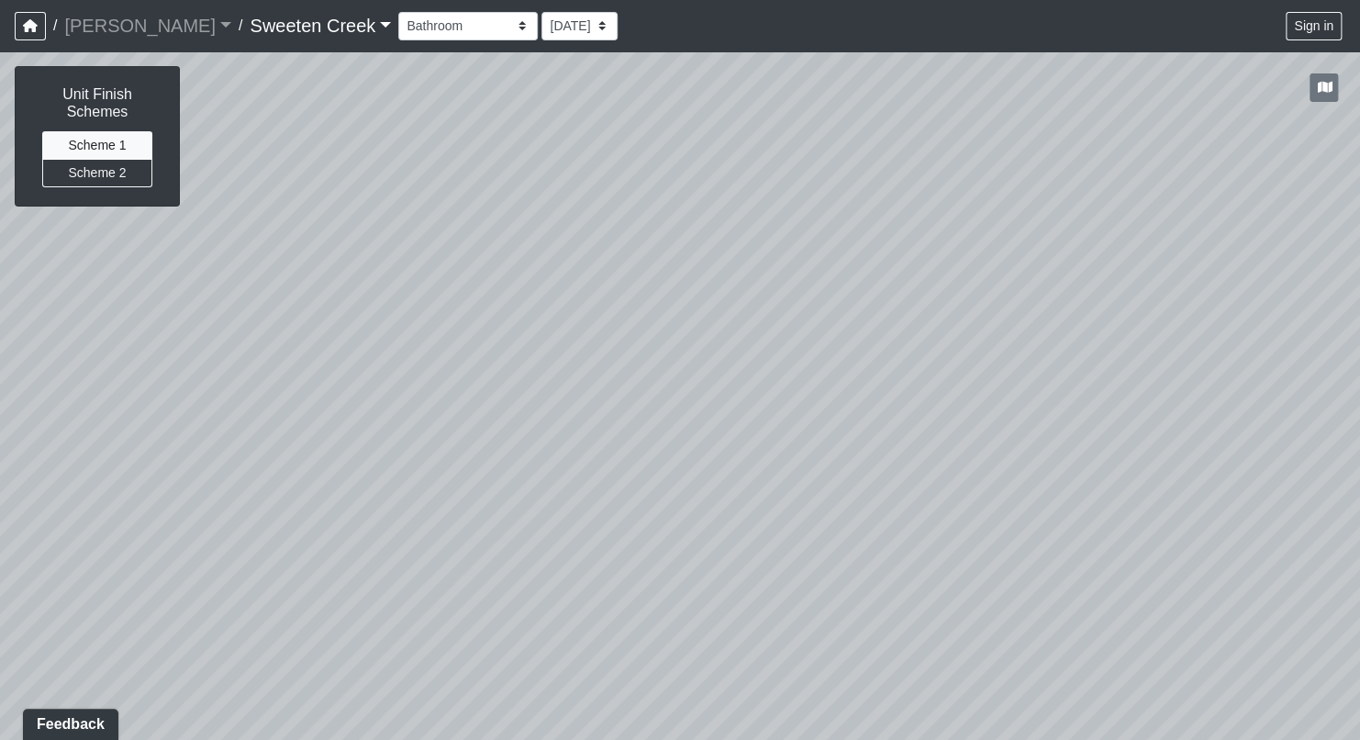
click at [1249, 290] on div "Loading... Office Loading... Reception Loading... Mailroom - Elevator Lobby Loa…" at bounding box center [680, 395] width 1360 height 688
drag, startPoint x: 687, startPoint y: 526, endPoint x: 1064, endPoint y: 503, distance: 377.8
click at [1064, 503] on div "Loading... Office Loading... Reception Loading... Mailroom - Elevator Lobby Loa…" at bounding box center [680, 395] width 1360 height 688
drag, startPoint x: 375, startPoint y: 438, endPoint x: 526, endPoint y: 407, distance: 153.5
click at [629, 351] on div "Loading... Office Loading... Reception Loading... Mailroom - Elevator Lobby Loa…" at bounding box center [680, 395] width 1360 height 688
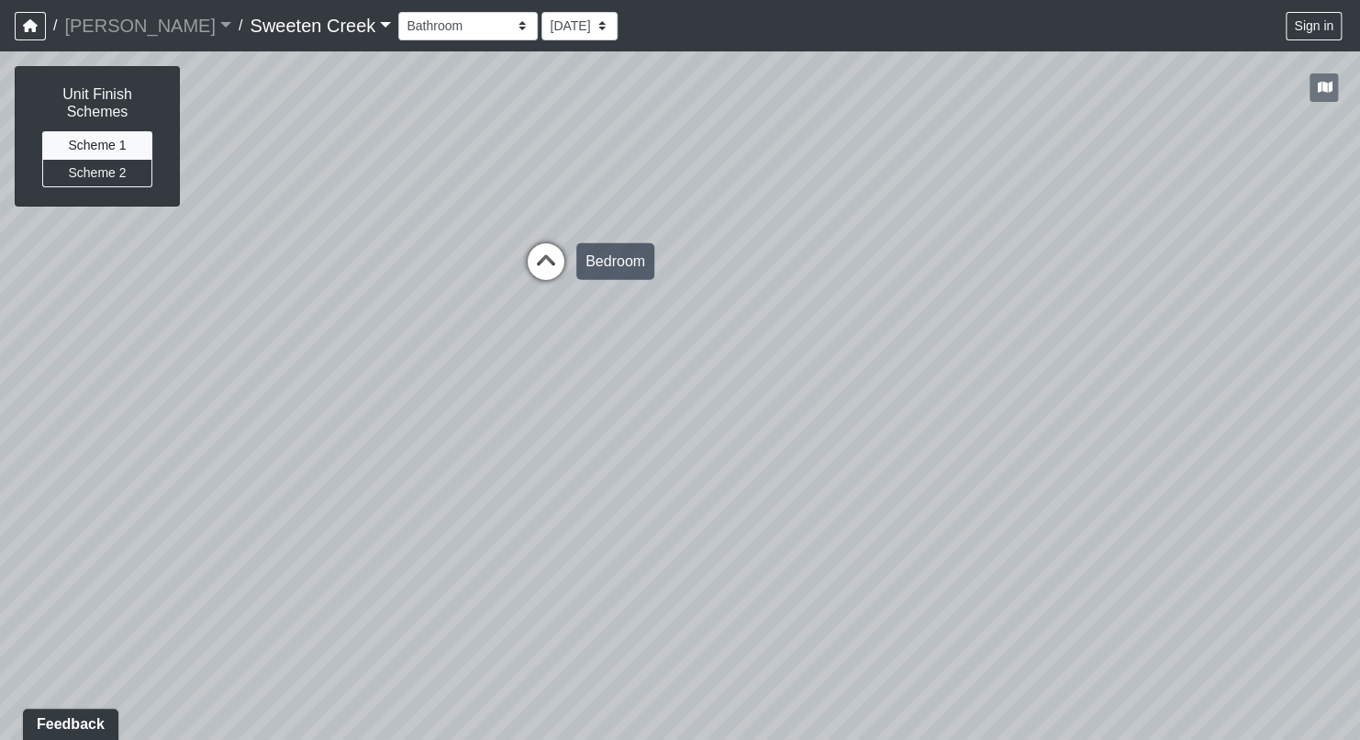
click at [550, 259] on icon at bounding box center [545, 270] width 55 height 55
drag, startPoint x: 860, startPoint y: 430, endPoint x: 53, endPoint y: 523, distance: 811.9
click at [53, 523] on div "Loading... Office Loading... Reception Loading... Mailroom - Elevator Lobby Loa…" at bounding box center [680, 395] width 1360 height 688
click at [836, 522] on icon at bounding box center [840, 527] width 55 height 55
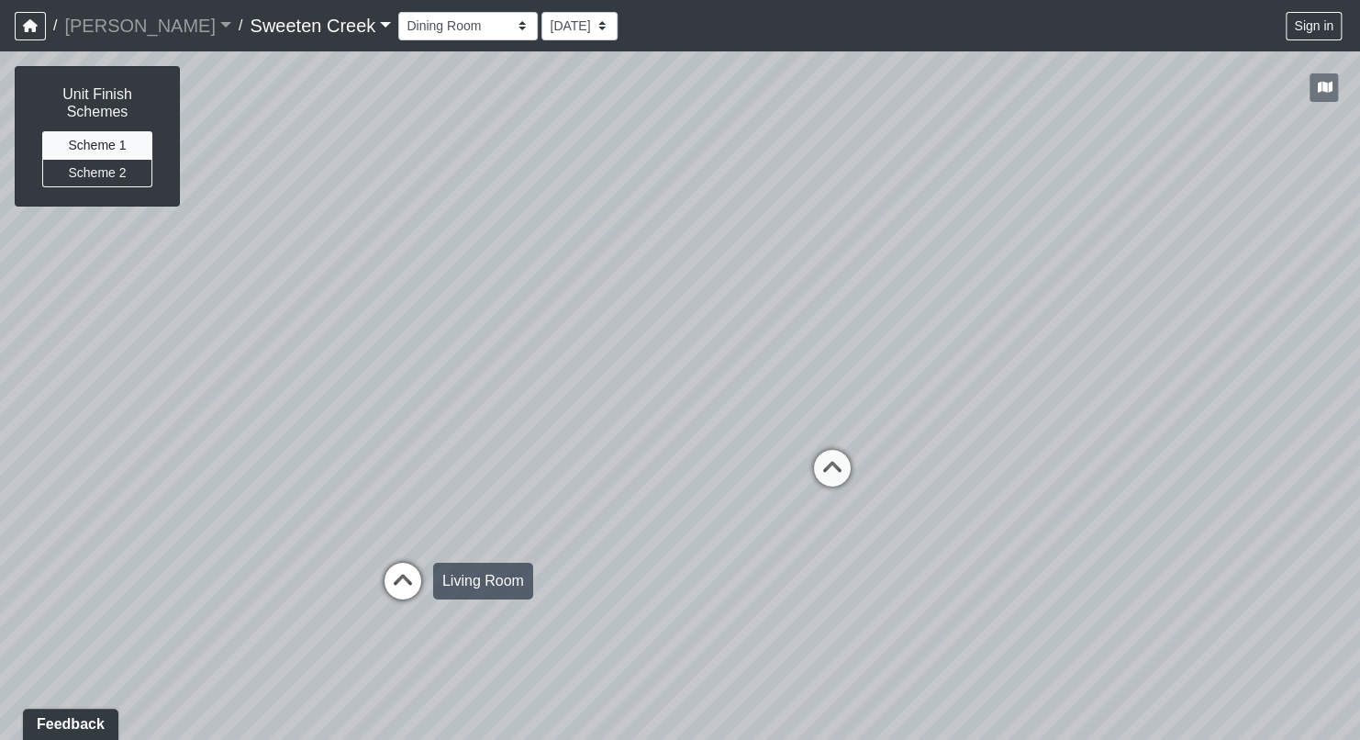
click at [414, 581] on icon at bounding box center [402, 589] width 55 height 55
select select "dGG6nsQFTUhHbX8KAf5fo4"
drag, startPoint x: 428, startPoint y: 398, endPoint x: 1096, endPoint y: 500, distance: 675.7
click at [1096, 500] on div "Loading... Office Loading... Reception Loading... Mailroom - Elevator Lobby Loa…" at bounding box center [680, 395] width 1360 height 688
drag, startPoint x: 501, startPoint y: 455, endPoint x: 1153, endPoint y: 437, distance: 652.7
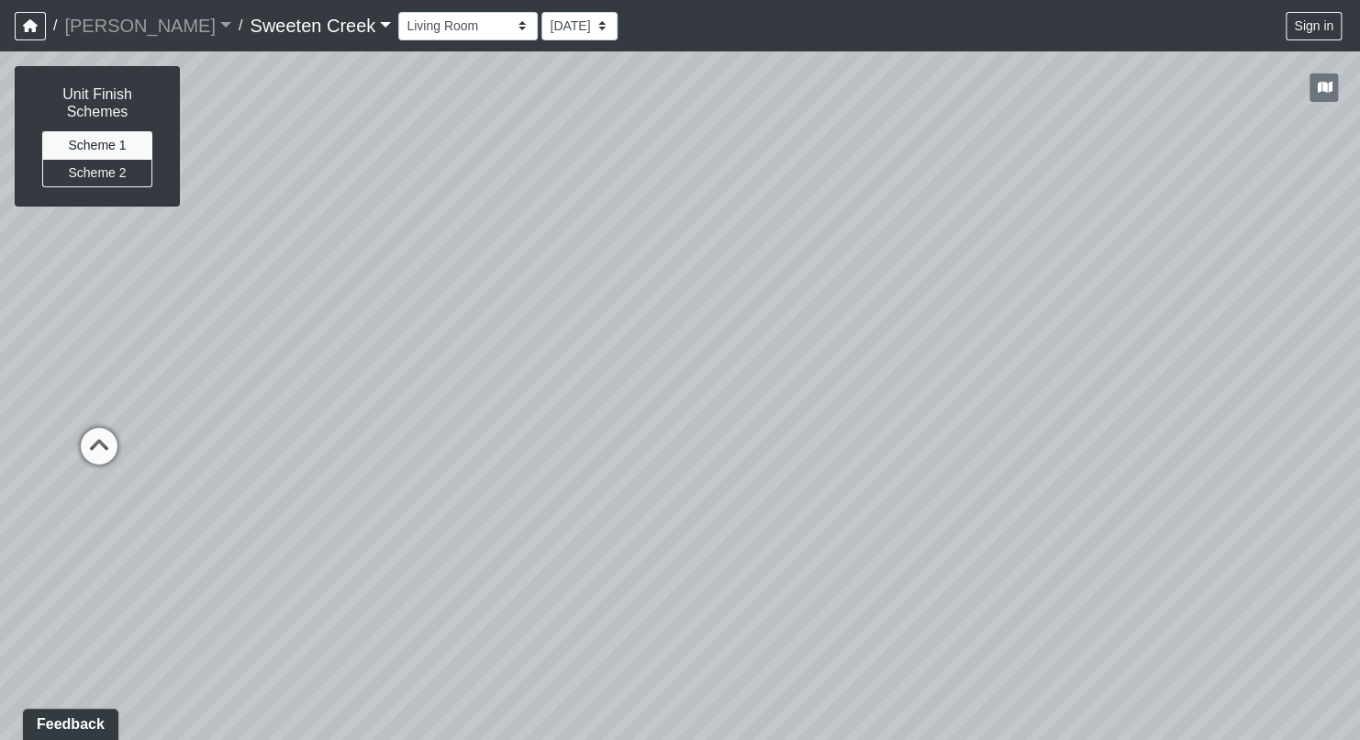
click at [1153, 437] on div "Loading... Office Loading... Reception Loading... Mailroom - Elevator Lobby Loa…" at bounding box center [680, 395] width 1360 height 688
drag, startPoint x: 463, startPoint y: 468, endPoint x: 1362, endPoint y: 417, distance: 899.8
click at [1359, 417] on html "/ [PERSON_NAME] Loading... / Sweeten Creek Sweeten Creek Loading... [GEOGRAPHIC…" at bounding box center [680, 370] width 1360 height 740
drag, startPoint x: 719, startPoint y: 387, endPoint x: 955, endPoint y: 407, distance: 236.6
click at [955, 407] on div "Loading... Office Loading... Reception Loading... Mailroom - Elevator Lobby Loa…" at bounding box center [680, 395] width 1360 height 688
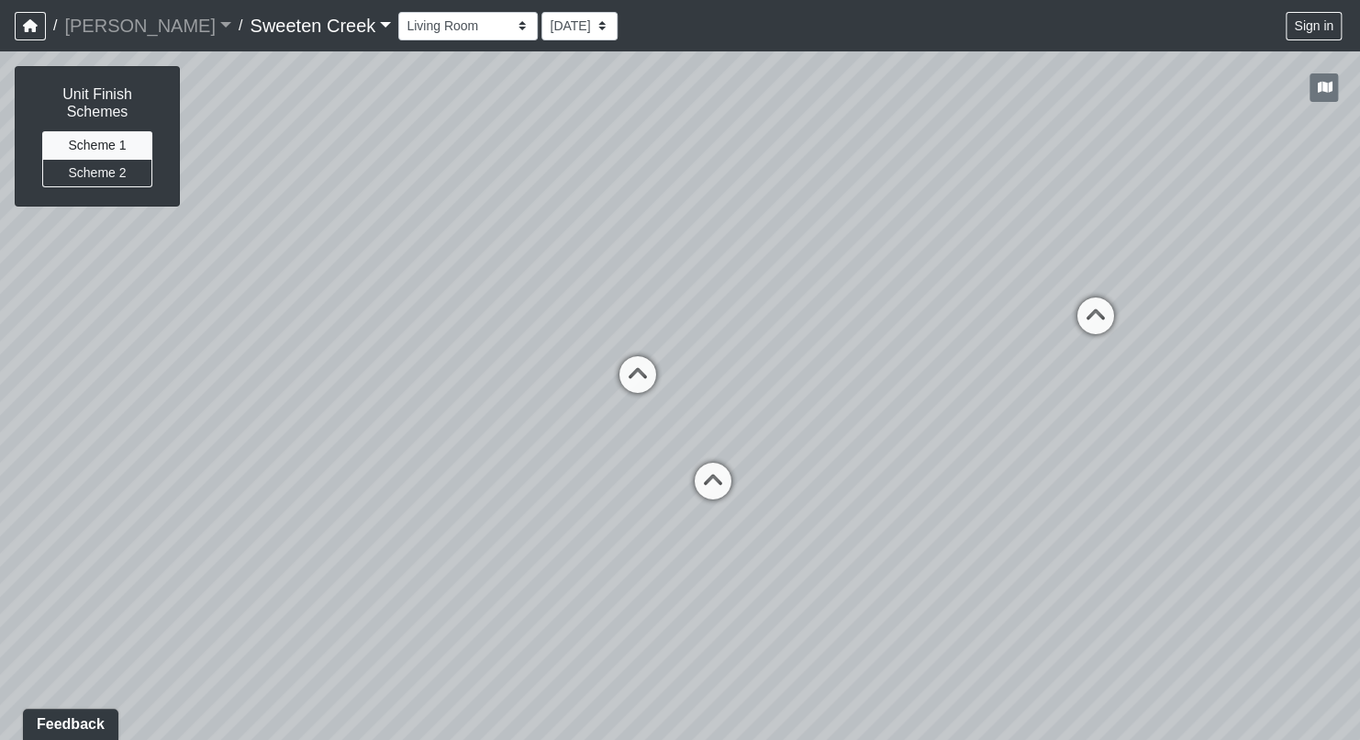
drag, startPoint x: 885, startPoint y: 666, endPoint x: 915, endPoint y: 556, distance: 114.0
click at [915, 556] on div "Loading... Office Loading... Reception Loading... Mailroom - Elevator Lobby Loa…" at bounding box center [680, 395] width 1360 height 688
